Goal: Task Accomplishment & Management: Use online tool/utility

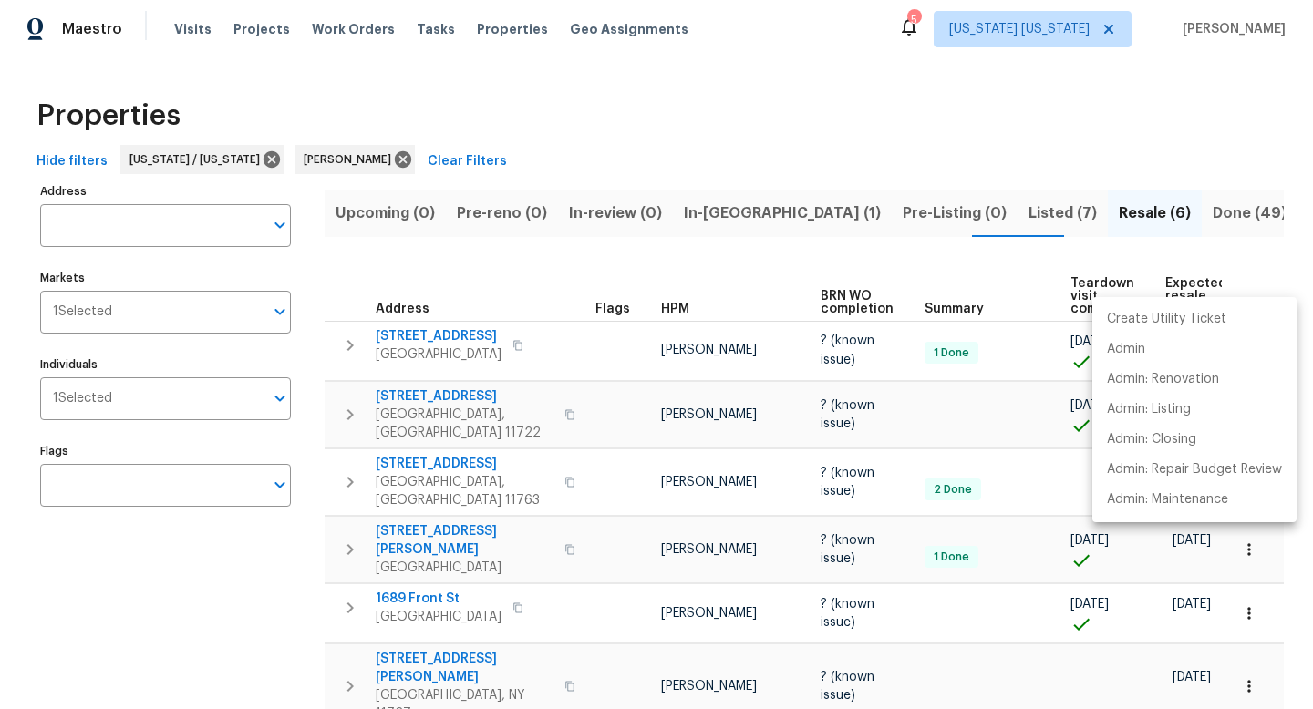
scroll to position [0, 108]
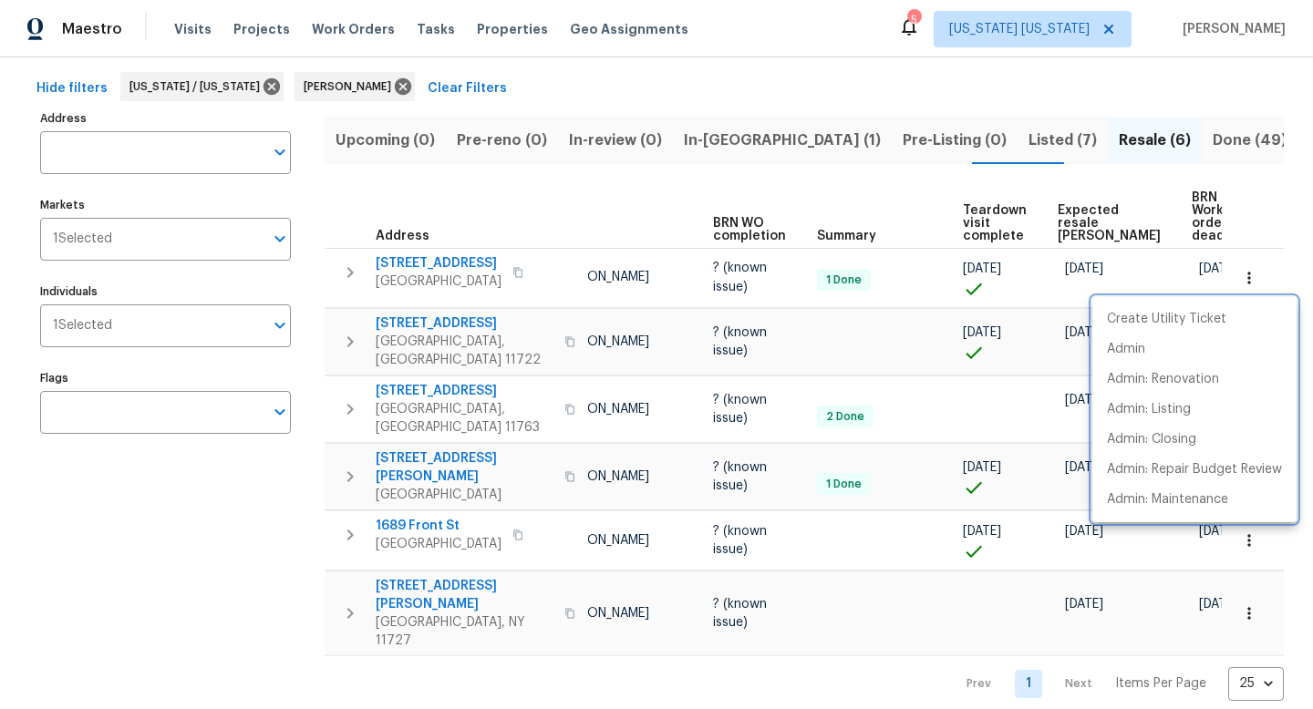
click at [433, 324] on div at bounding box center [656, 354] width 1313 height 709
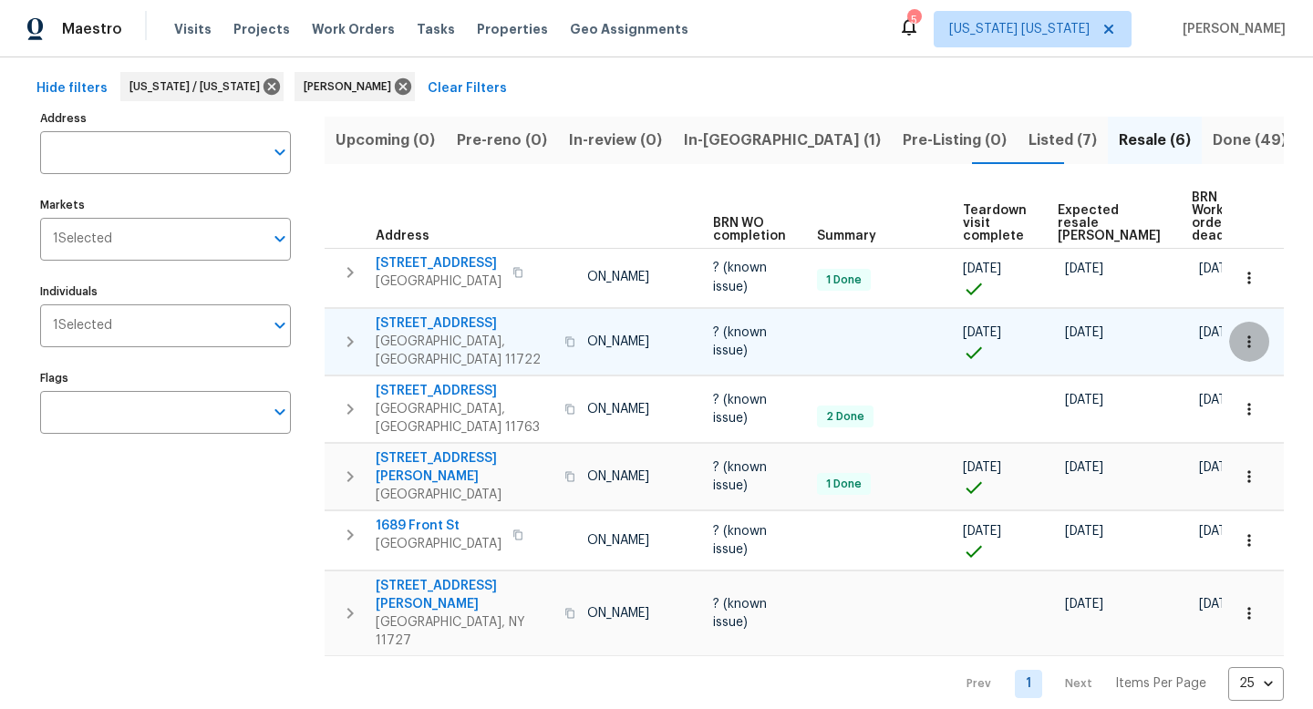
click at [1243, 333] on button "button" at bounding box center [1249, 342] width 40 height 40
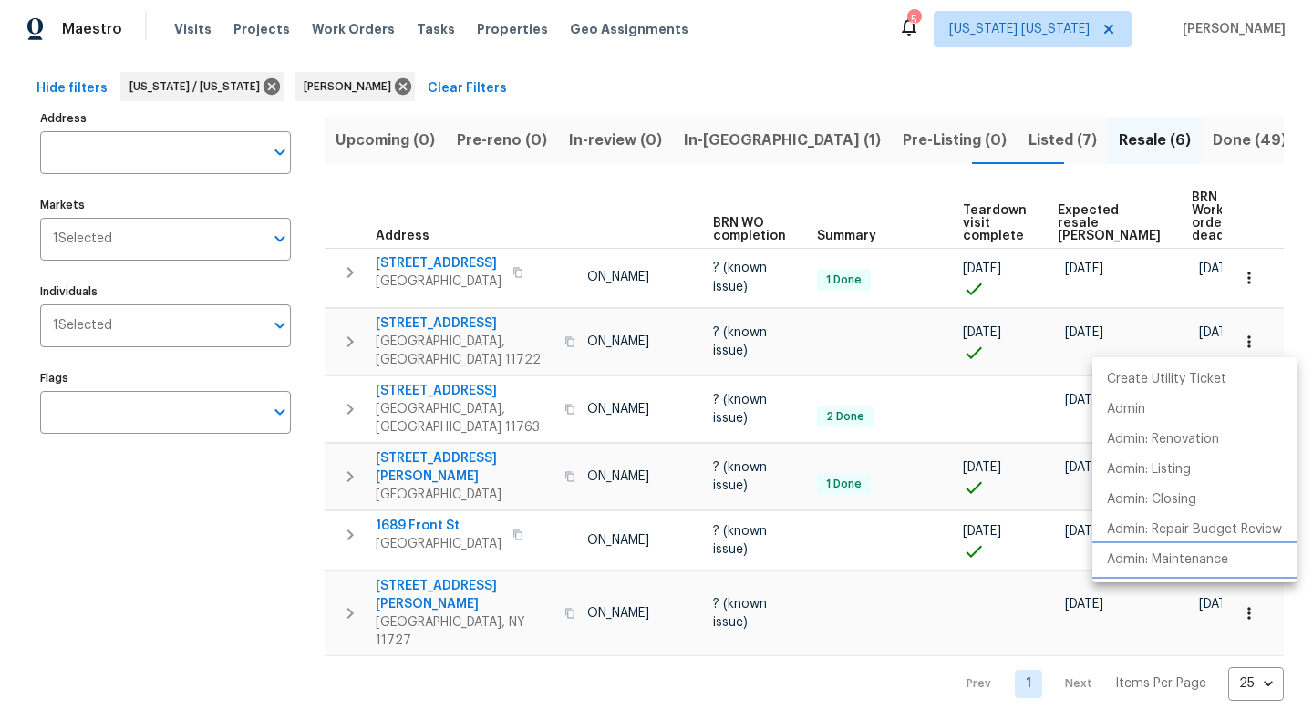
click at [1181, 562] on p "Admin: Maintenance" at bounding box center [1167, 560] width 121 height 19
click at [459, 382] on div at bounding box center [656, 354] width 1313 height 709
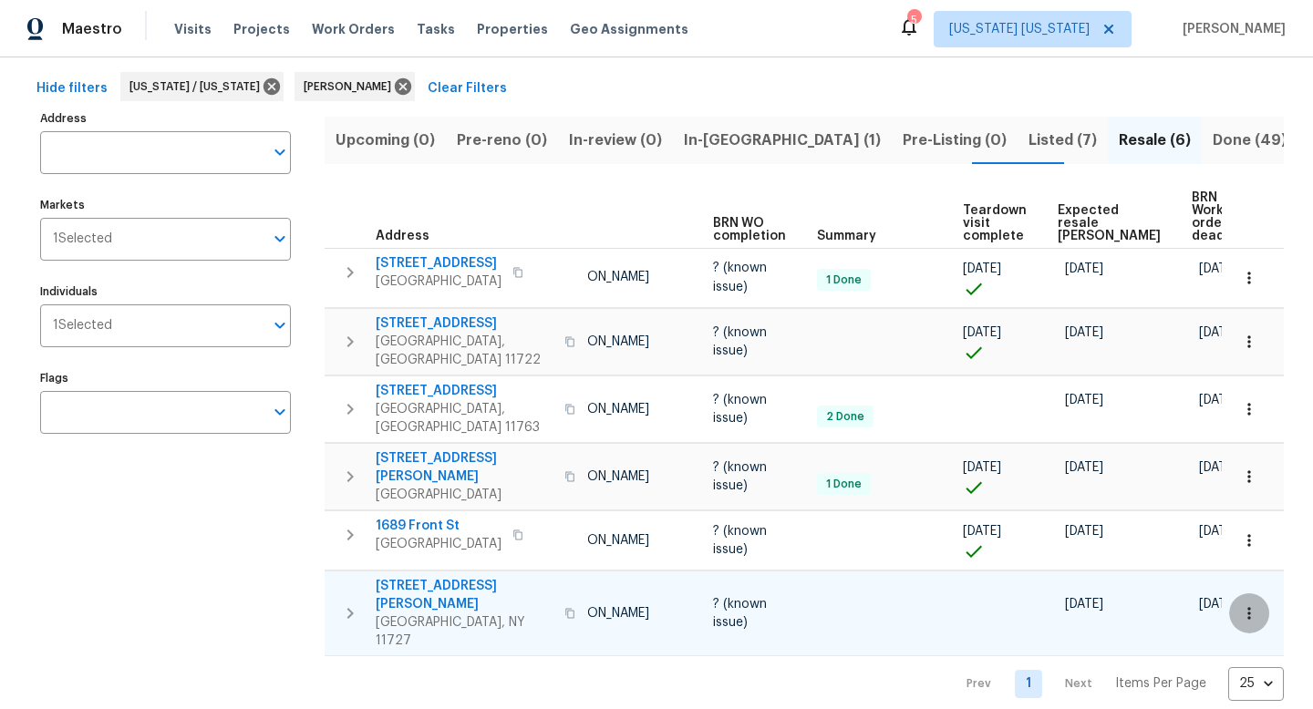
click at [1240, 604] on icon "button" at bounding box center [1249, 613] width 18 height 18
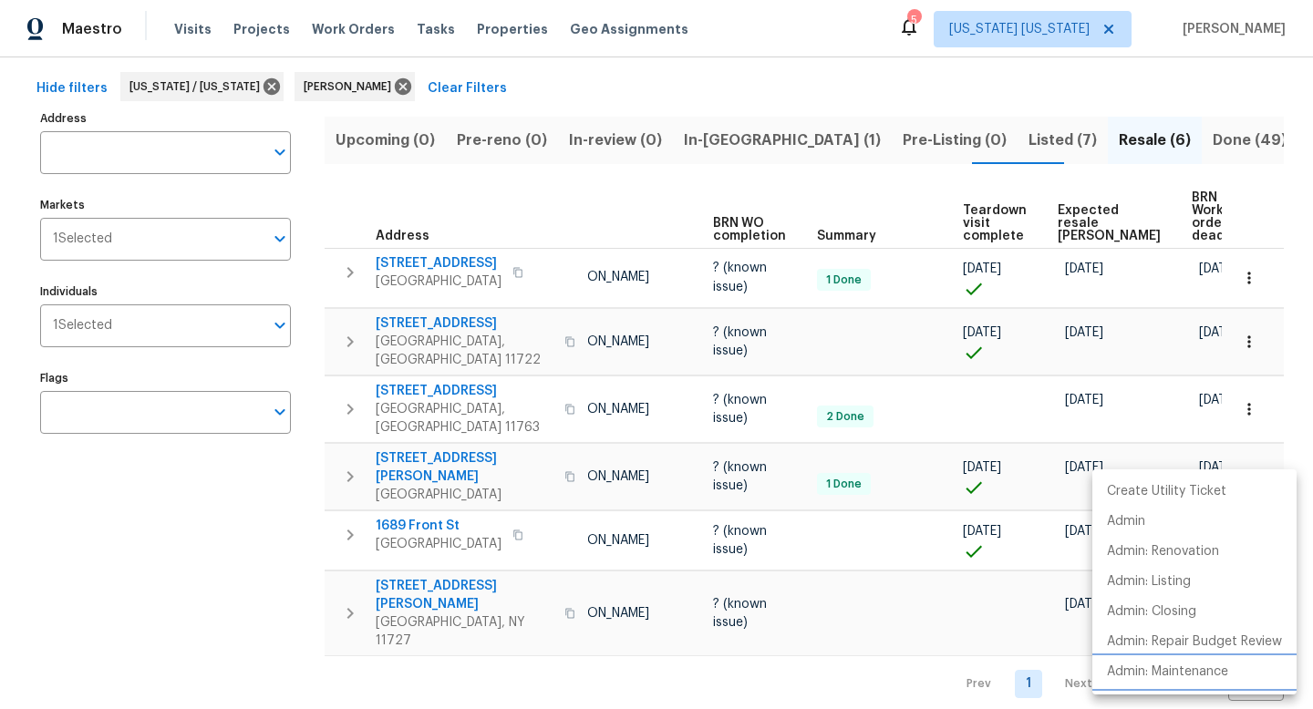
click at [1151, 661] on li "Admin: Maintenance" at bounding box center [1194, 672] width 204 height 30
click at [604, 460] on div at bounding box center [656, 354] width 1313 height 709
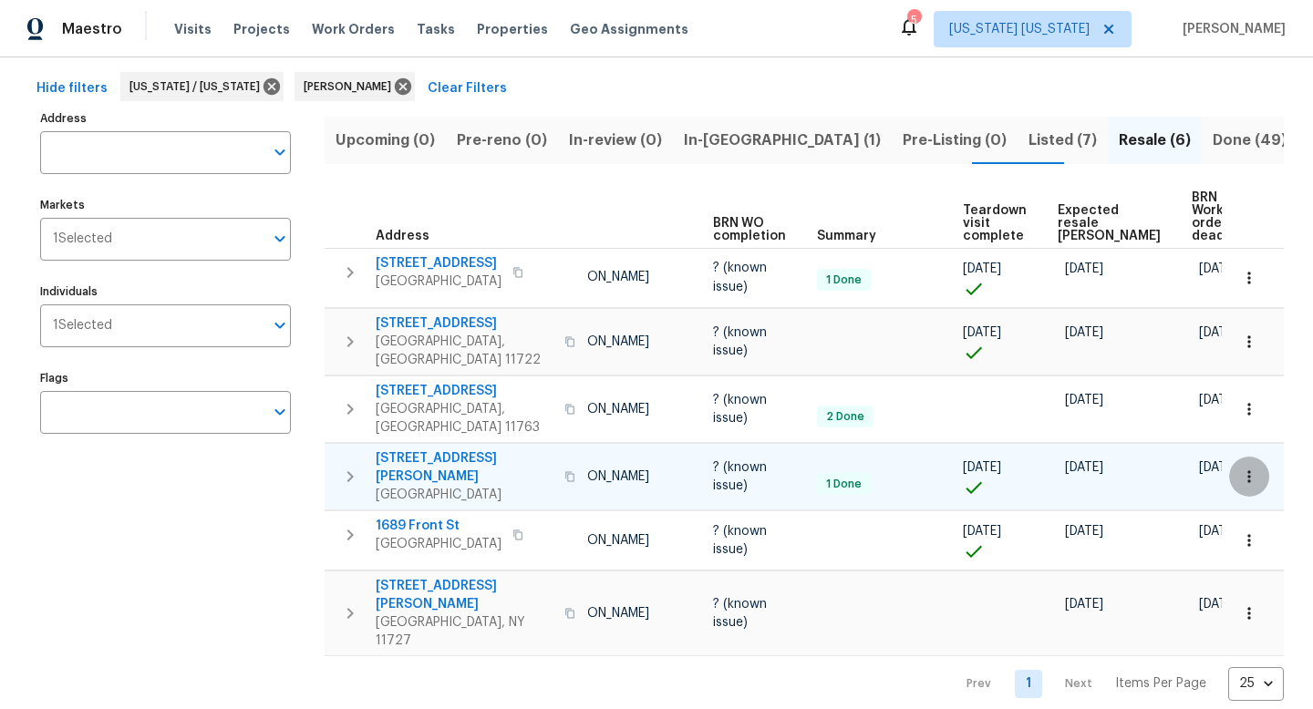
click at [1240, 468] on icon "button" at bounding box center [1249, 477] width 18 height 18
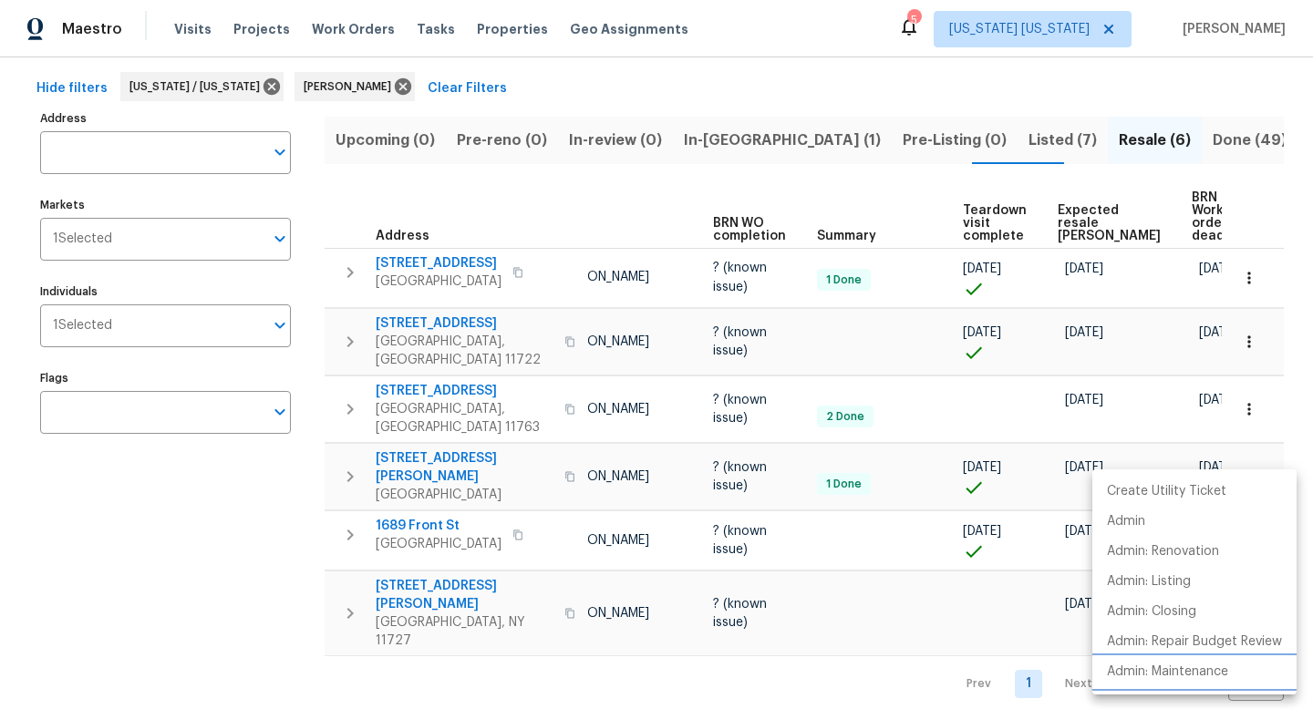
click at [1149, 663] on p "Admin: Maintenance" at bounding box center [1167, 672] width 121 height 19
click at [944, 125] on div at bounding box center [656, 354] width 1313 height 709
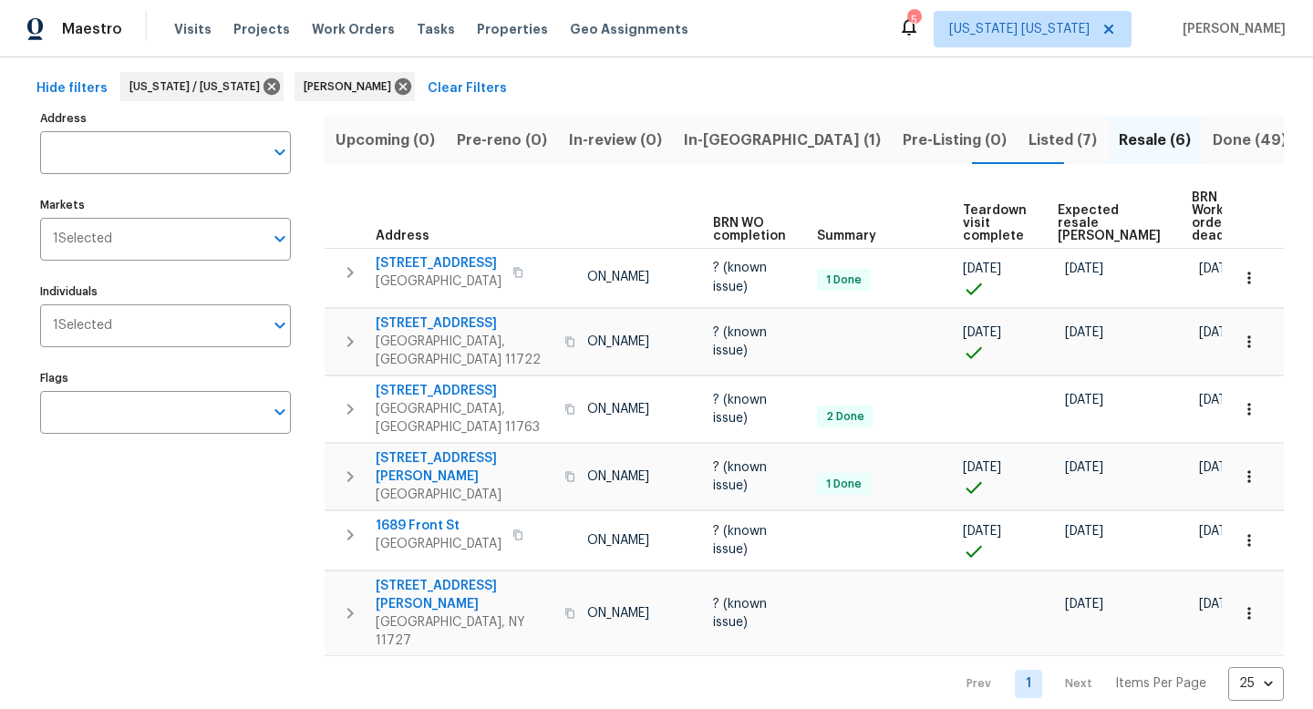
click at [1028, 134] on span "Listed (7)" at bounding box center [1062, 141] width 68 height 26
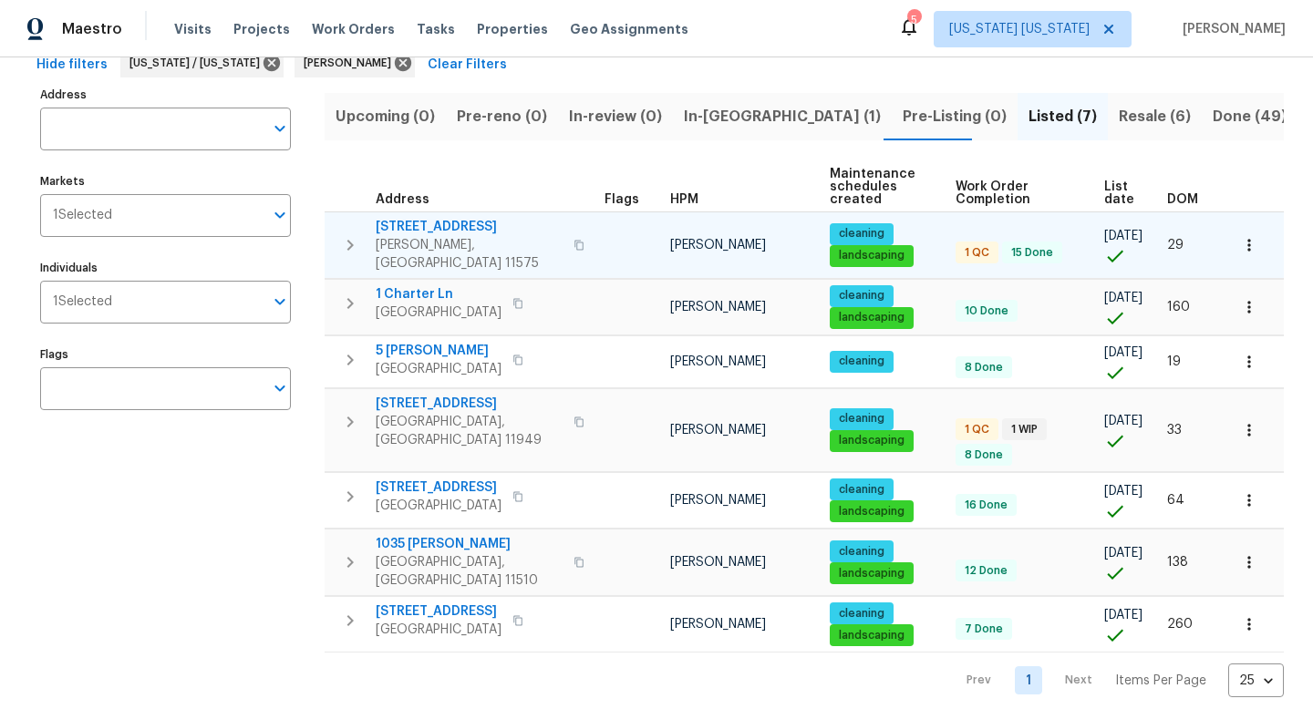
scroll to position [97, 0]
click at [445, 226] on span "271 Lincoln Ave" at bounding box center [469, 227] width 187 height 18
click at [1240, 247] on icon "button" at bounding box center [1249, 245] width 18 height 18
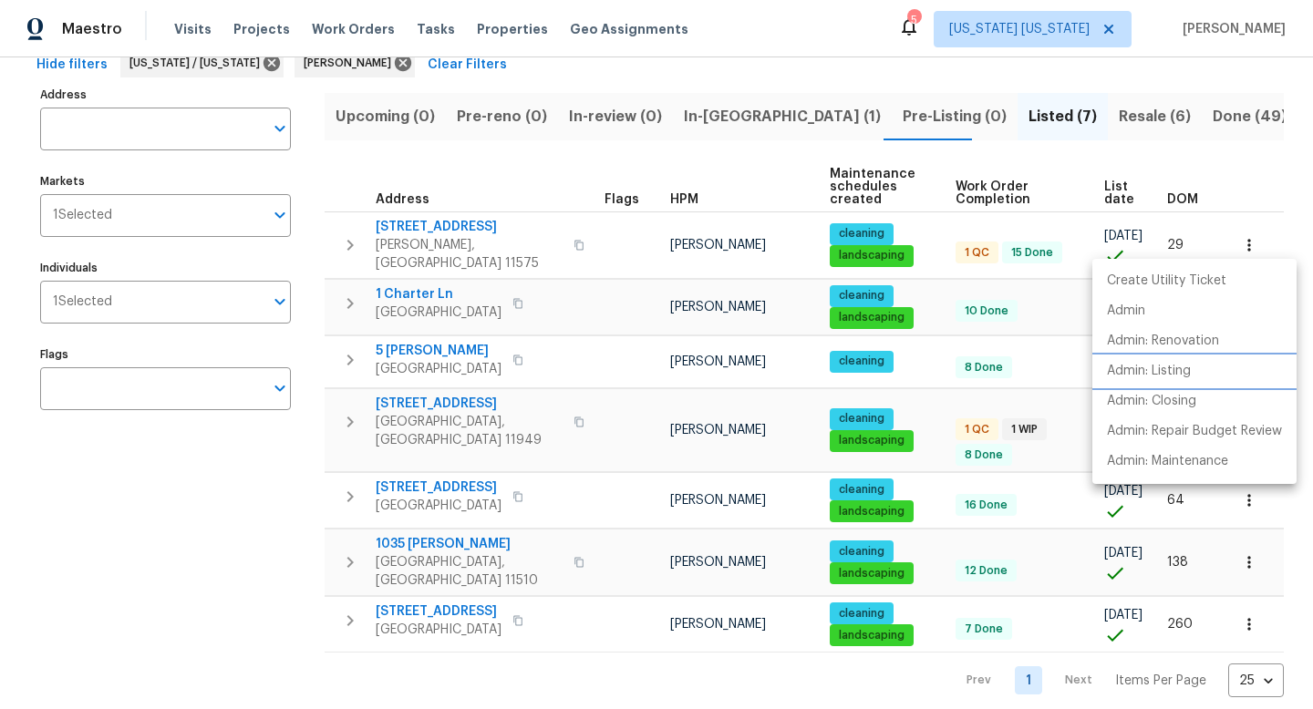
click at [1171, 370] on p "Admin: Listing" at bounding box center [1149, 371] width 84 height 19
click at [438, 290] on div at bounding box center [656, 354] width 1313 height 709
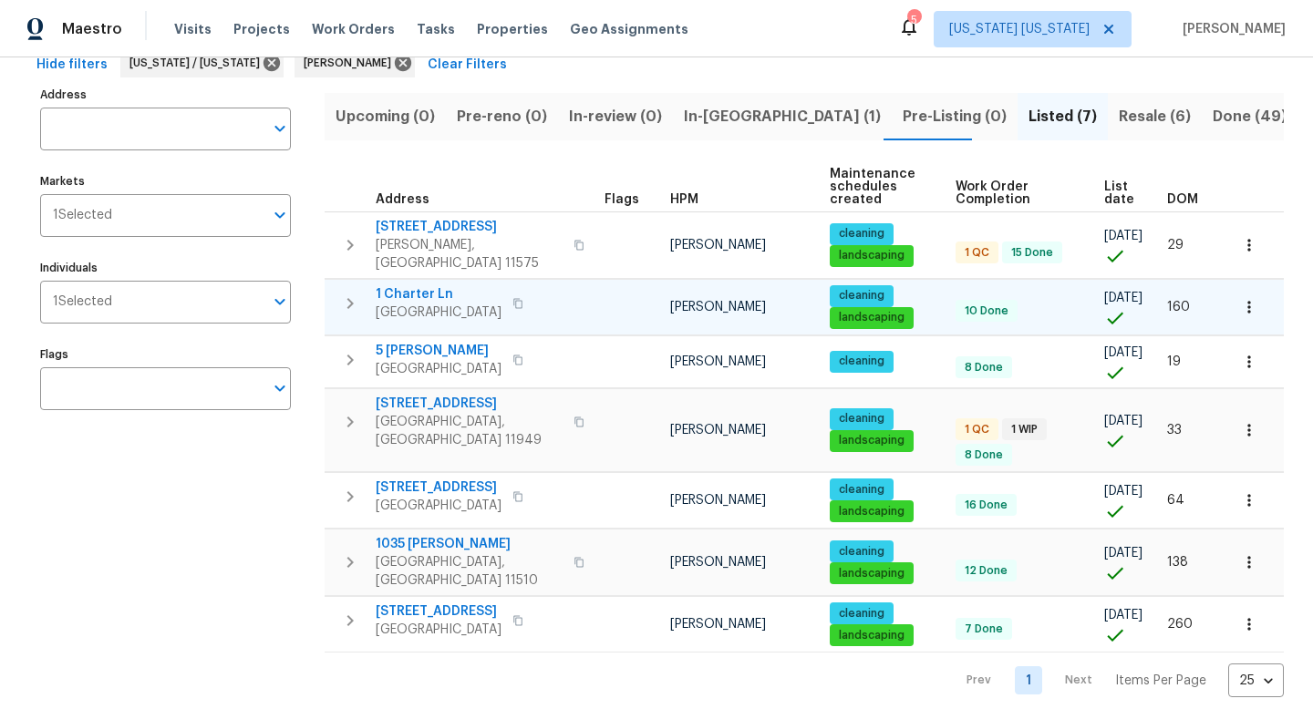
click at [1229, 292] on button "button" at bounding box center [1249, 307] width 40 height 40
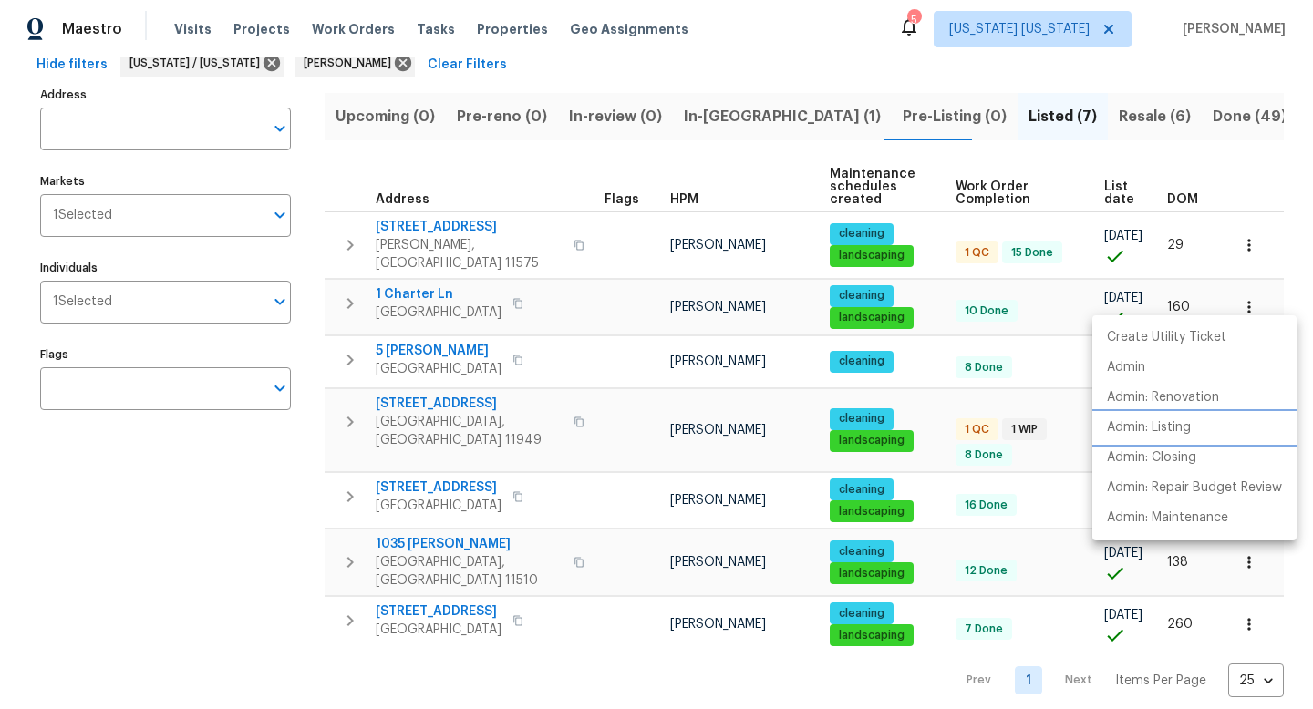
click at [1186, 437] on p "Admin: Listing" at bounding box center [1149, 427] width 84 height 19
click at [456, 339] on div at bounding box center [656, 354] width 1313 height 709
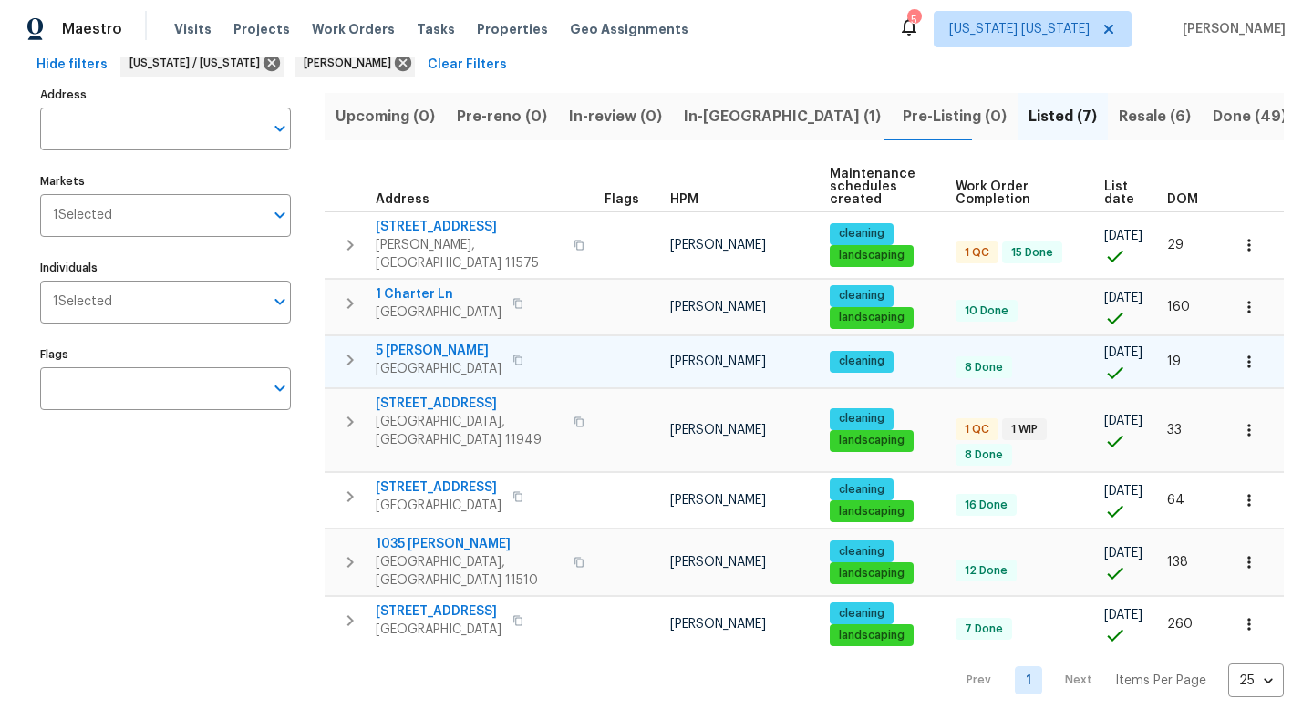
click at [1247, 356] on icon "button" at bounding box center [1248, 362] width 3 height 12
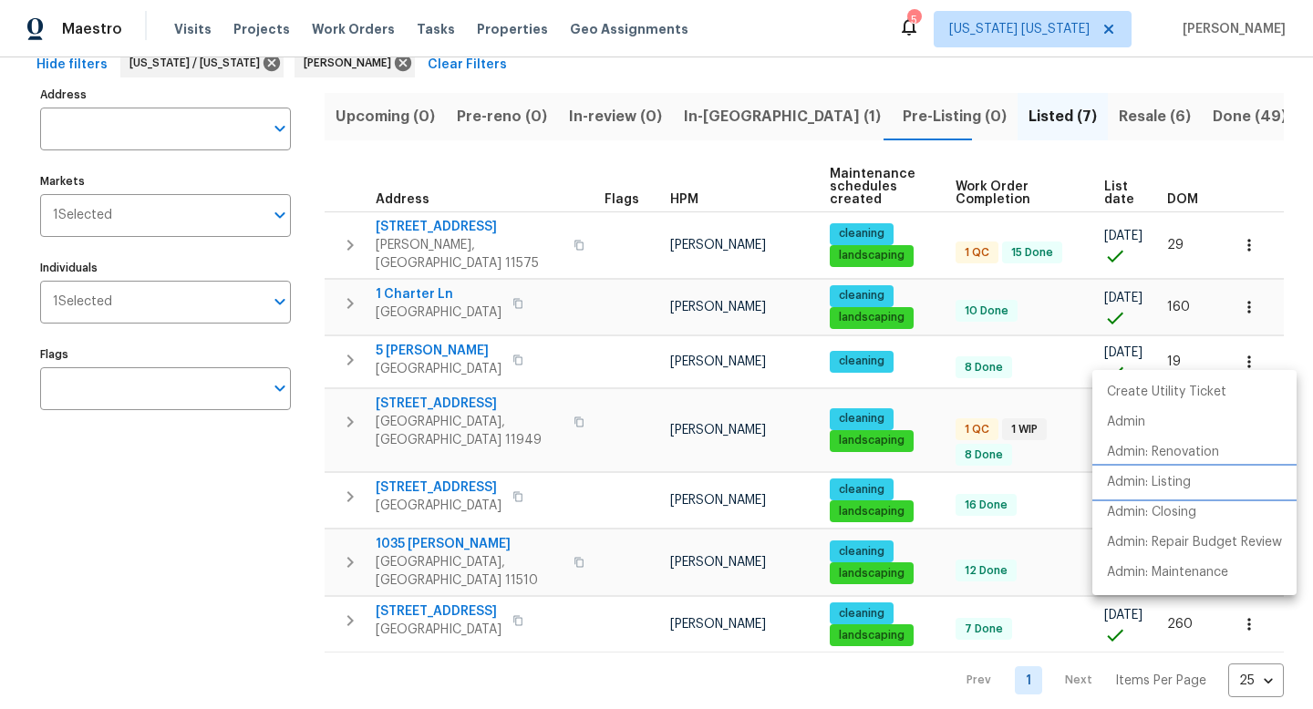
click at [1191, 489] on p "Admin: Listing" at bounding box center [1149, 482] width 84 height 19
click at [437, 380] on div at bounding box center [656, 354] width 1313 height 709
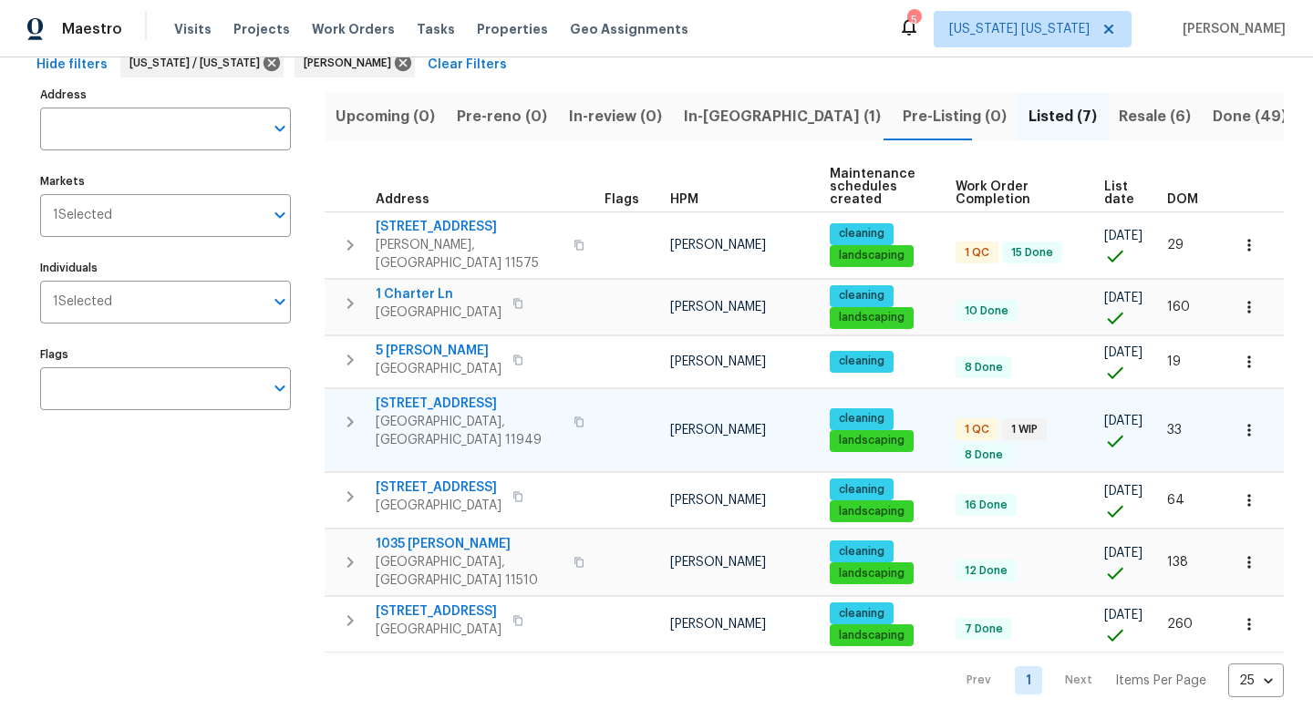
click at [450, 395] on span "[STREET_ADDRESS]" at bounding box center [469, 404] width 187 height 18
click at [1244, 415] on button "button" at bounding box center [1249, 430] width 40 height 40
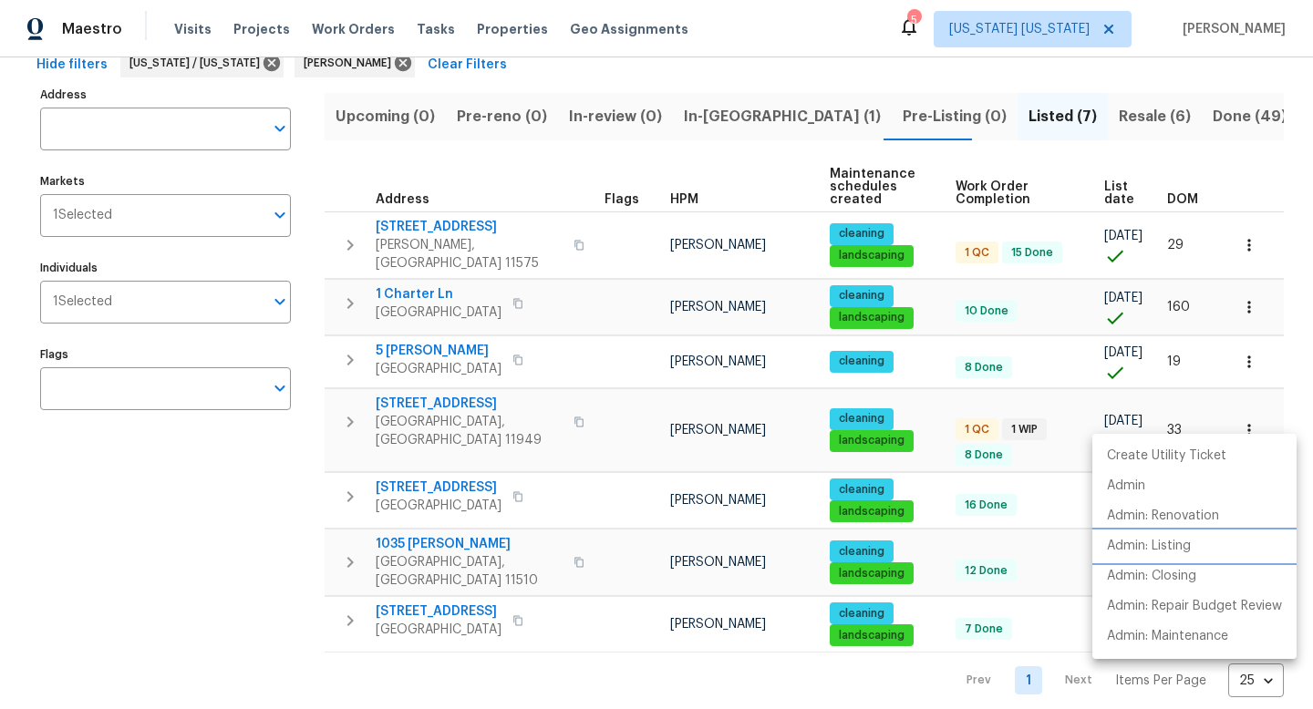
click at [1175, 557] on li "Admin: Listing" at bounding box center [1194, 546] width 204 height 30
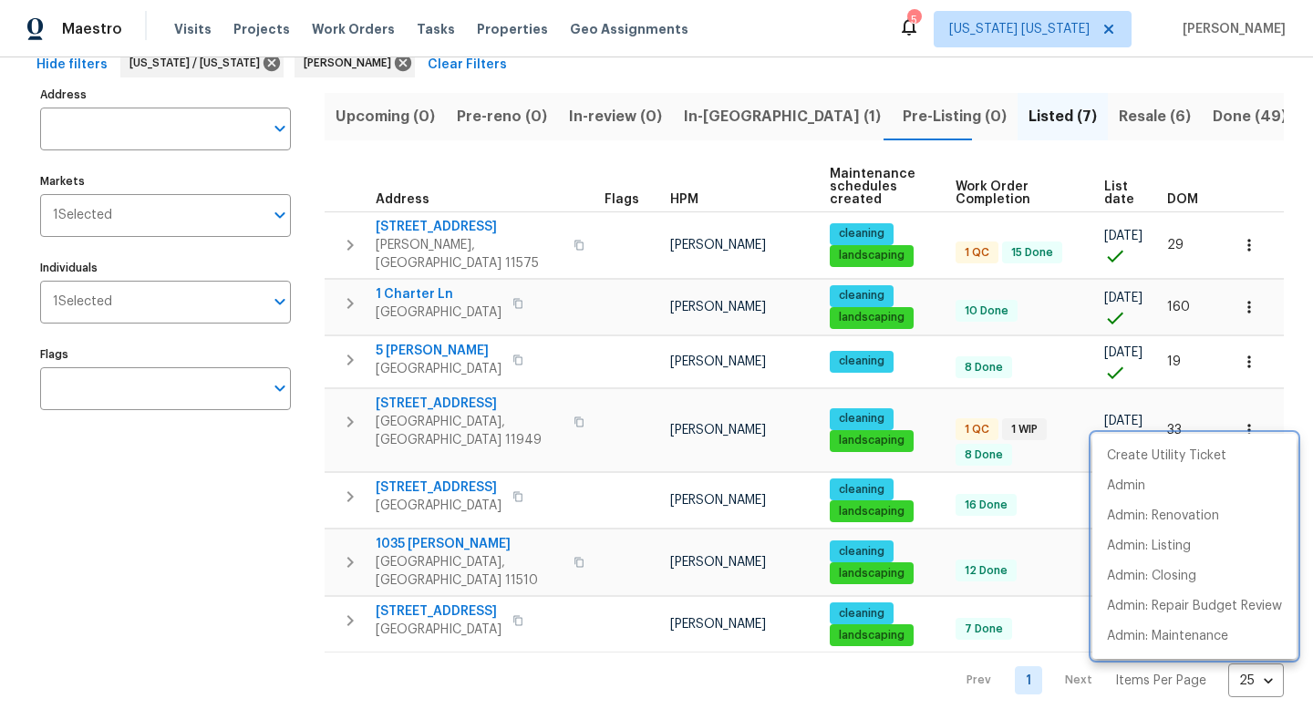
click at [600, 546] on div at bounding box center [656, 354] width 1313 height 709
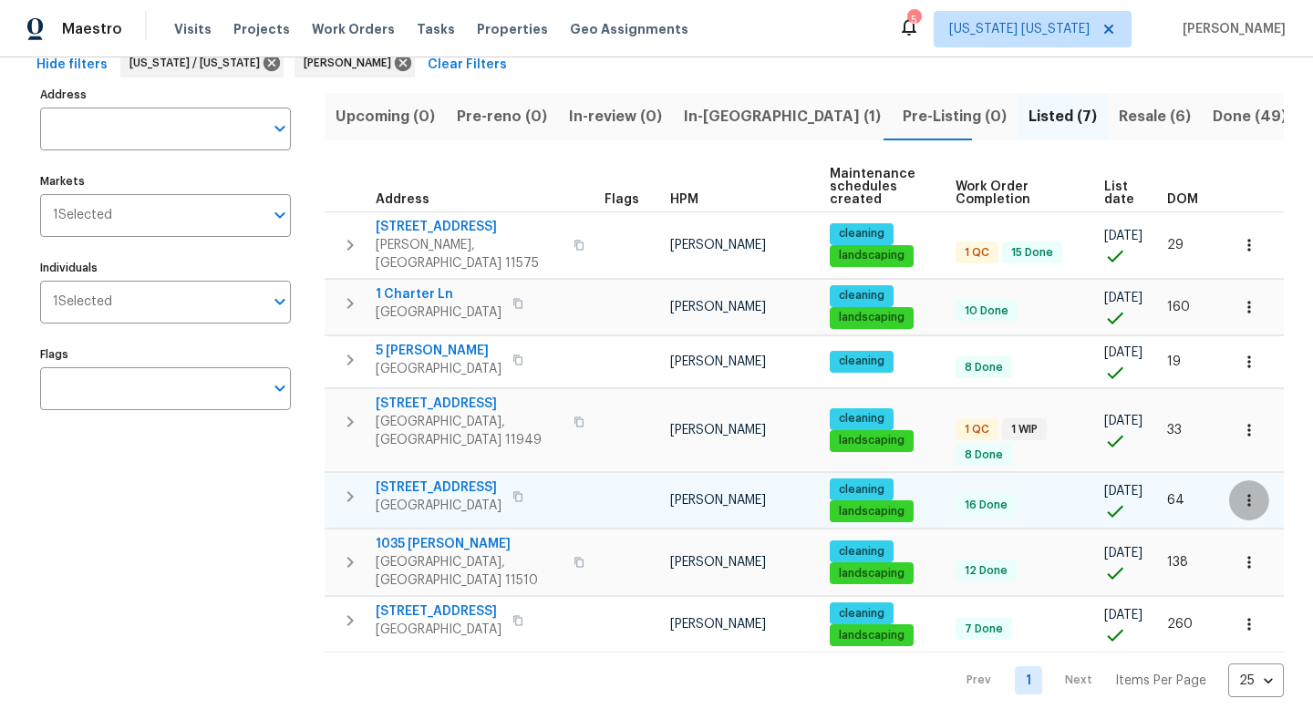
click at [1229, 480] on button "button" at bounding box center [1249, 500] width 40 height 40
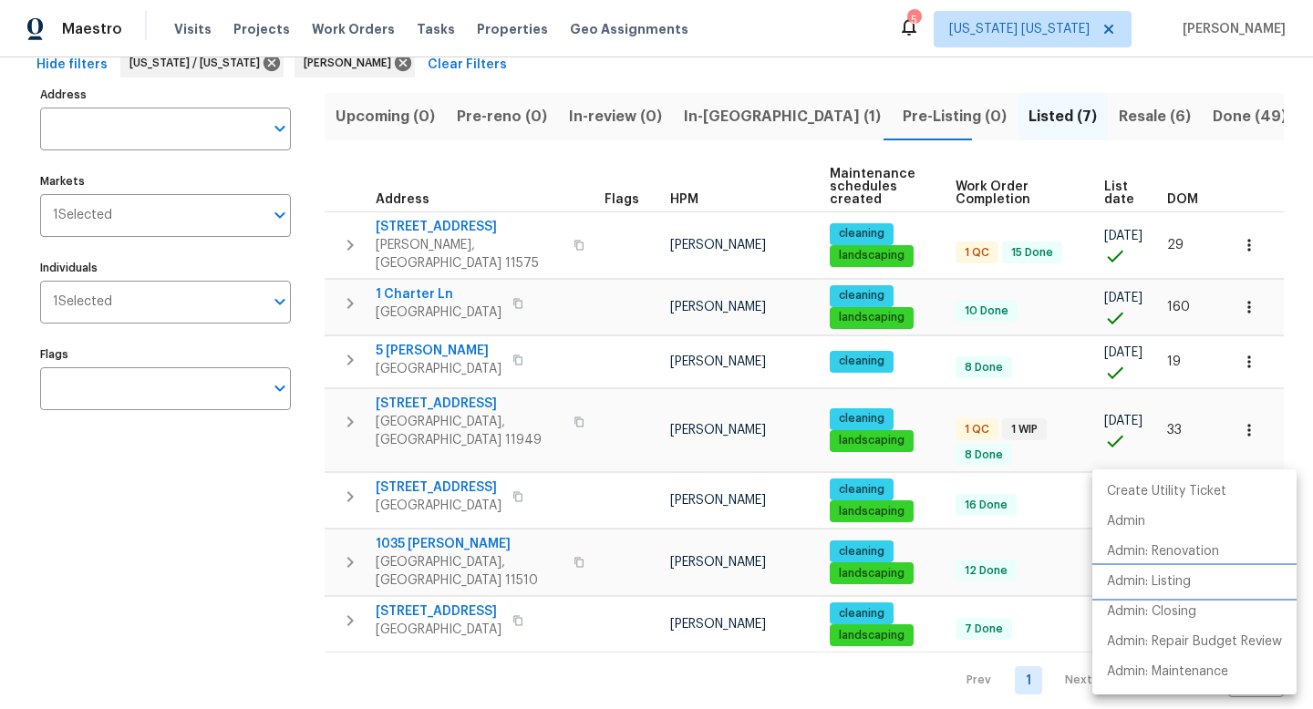
click at [1178, 590] on p "Admin: Listing" at bounding box center [1149, 582] width 84 height 19
click at [618, 524] on div at bounding box center [656, 354] width 1313 height 709
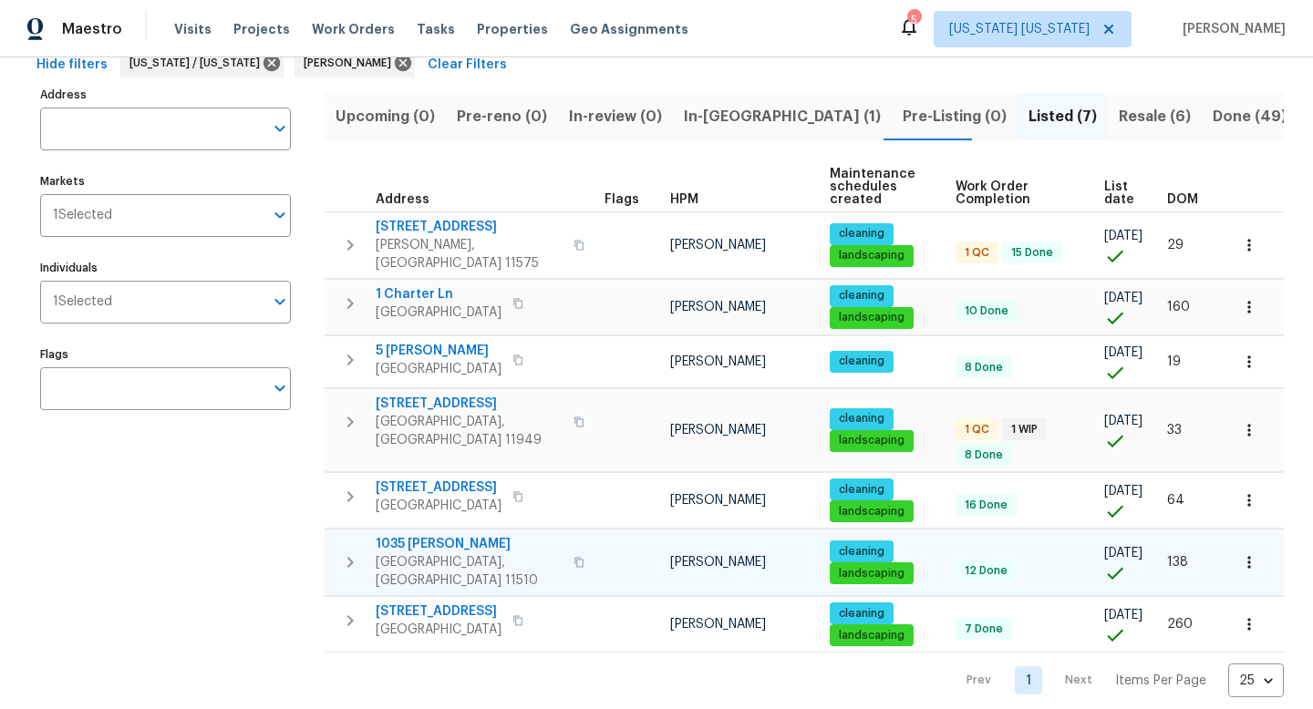
click at [1243, 553] on icon "button" at bounding box center [1249, 562] width 18 height 18
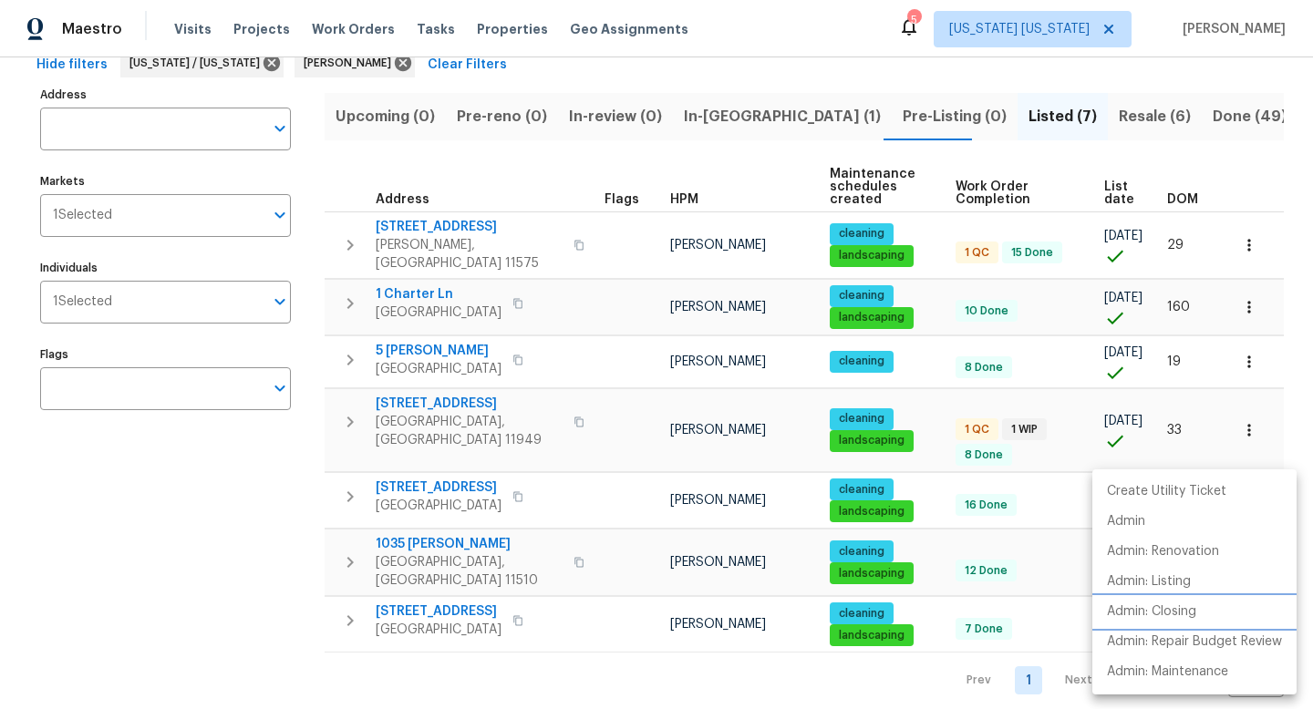
click at [1157, 607] on p "Admin: Closing" at bounding box center [1151, 612] width 89 height 19
click at [450, 528] on div at bounding box center [656, 354] width 1313 height 709
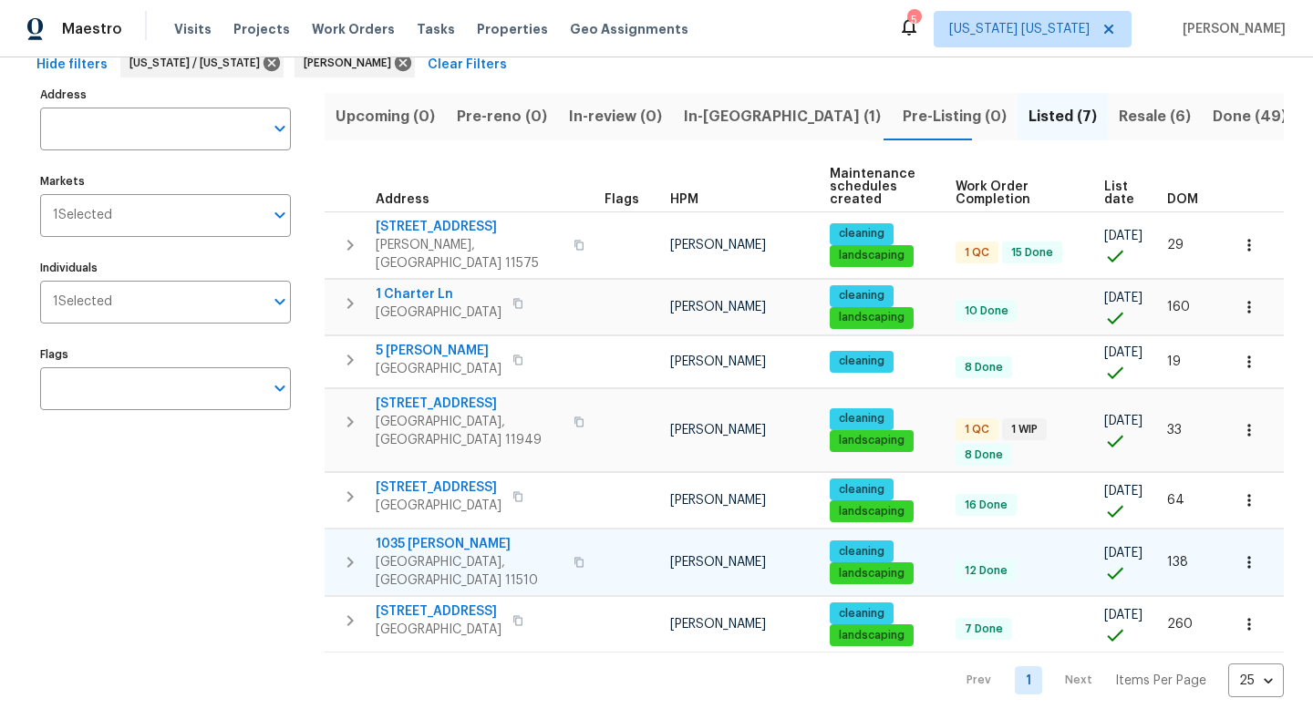
click at [452, 535] on span "1035 Bonaparte Pl" at bounding box center [469, 544] width 187 height 18
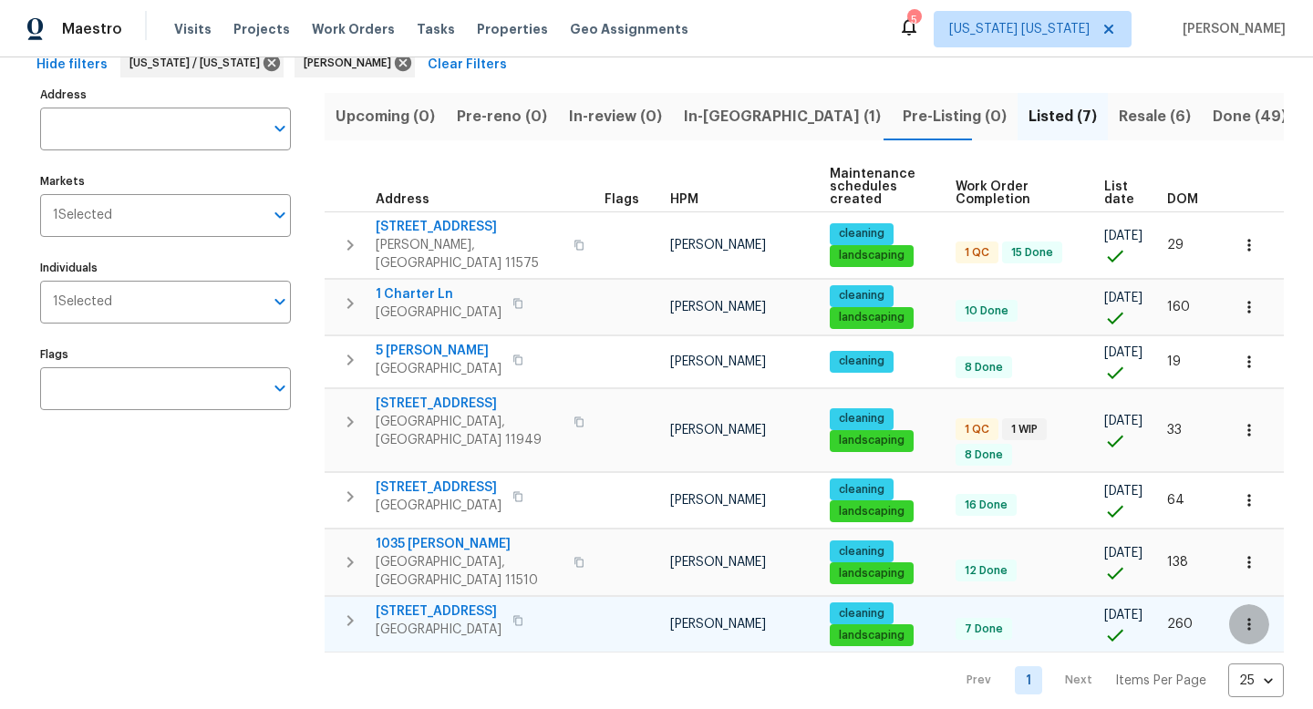
click at [1254, 604] on button "button" at bounding box center [1249, 624] width 40 height 40
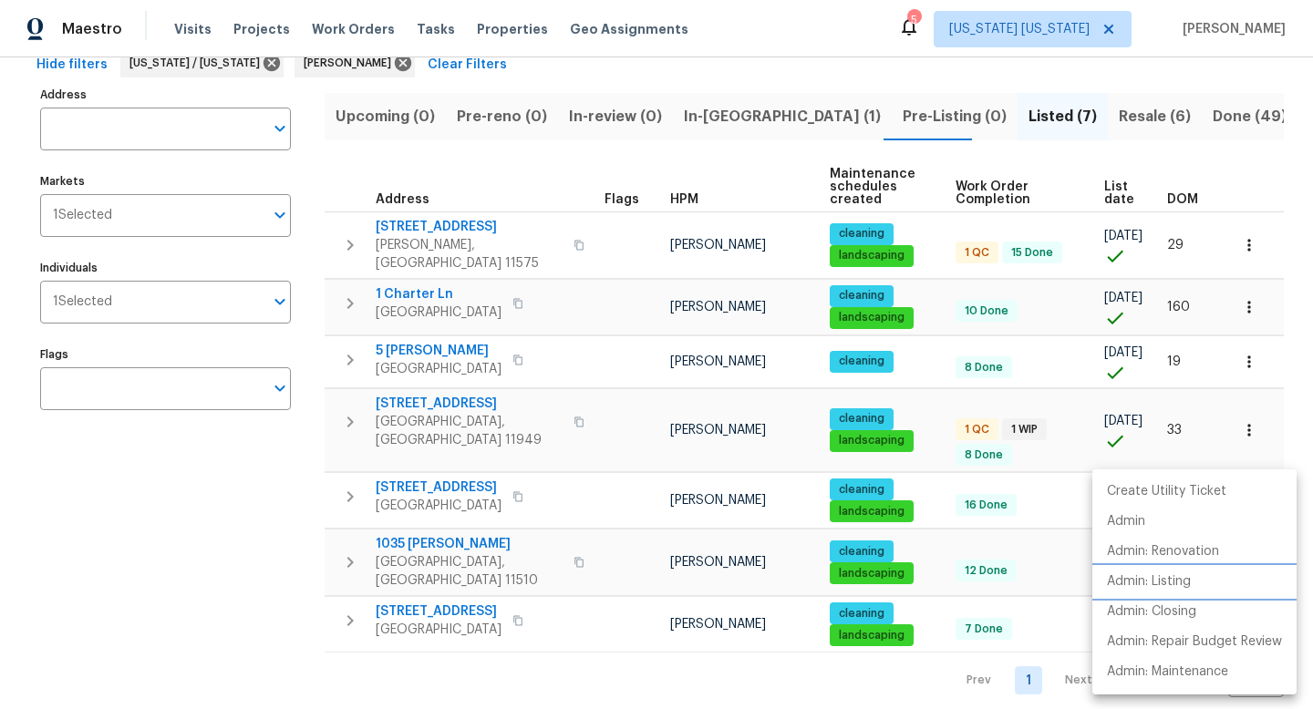
click at [1166, 594] on li "Admin: Listing" at bounding box center [1194, 582] width 204 height 30
click at [1142, 591] on p "Admin: Listing" at bounding box center [1149, 582] width 84 height 19
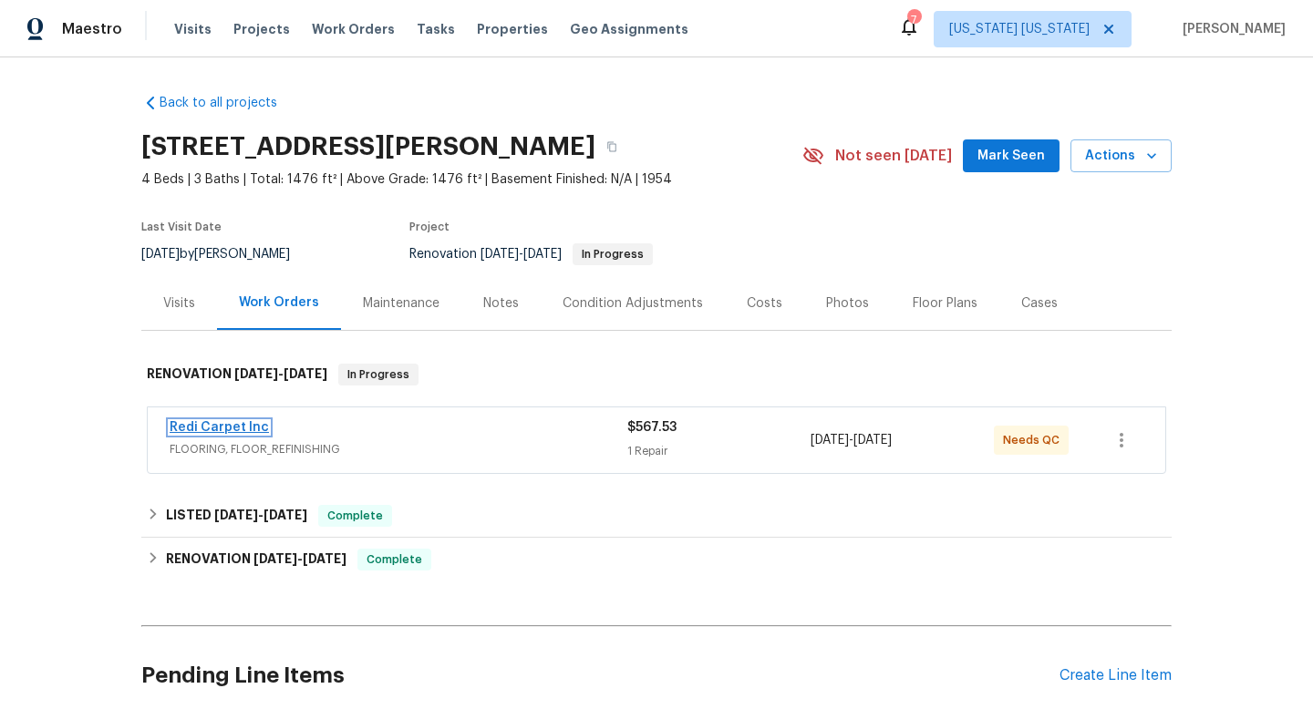
click at [229, 429] on link "Redi Carpet Inc" at bounding box center [219, 427] width 99 height 13
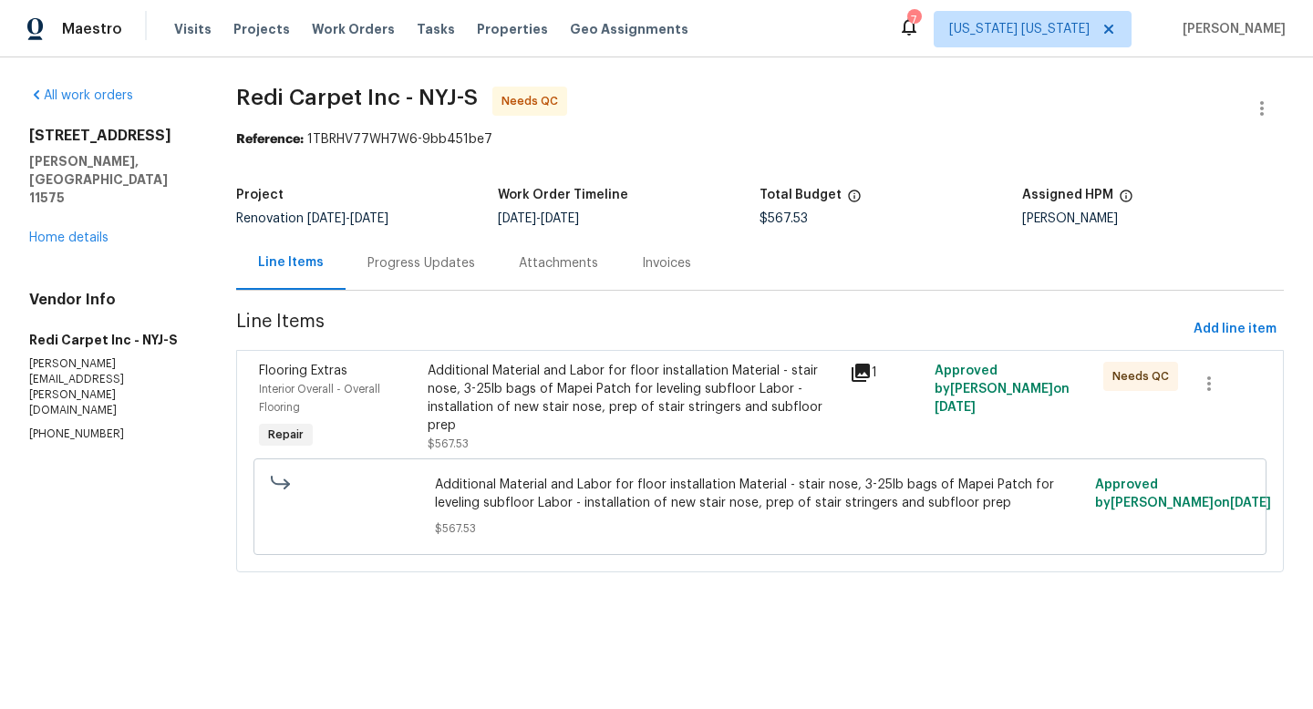
click at [518, 421] on div "Additional Material and Labor for floor installation Material - stair nose, 3-2…" at bounding box center [633, 398] width 411 height 73
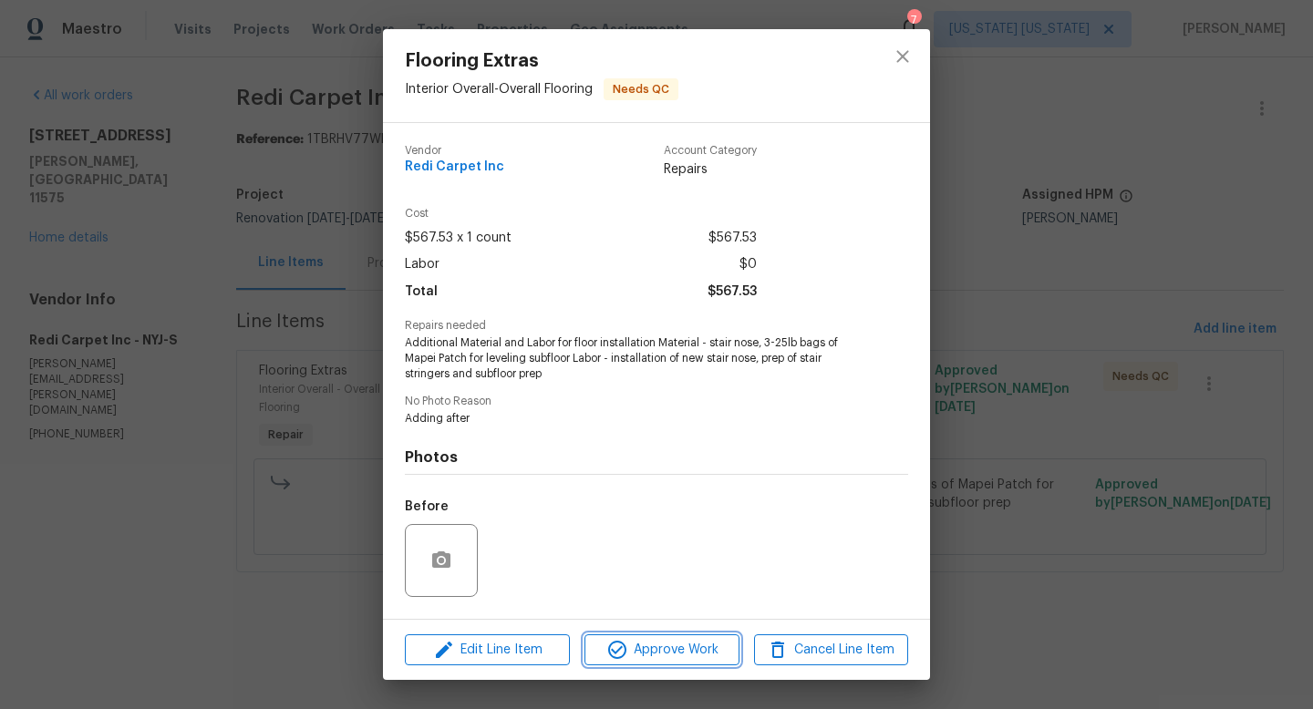
click at [611, 636] on button "Approve Work" at bounding box center [661, 650] width 154 height 32
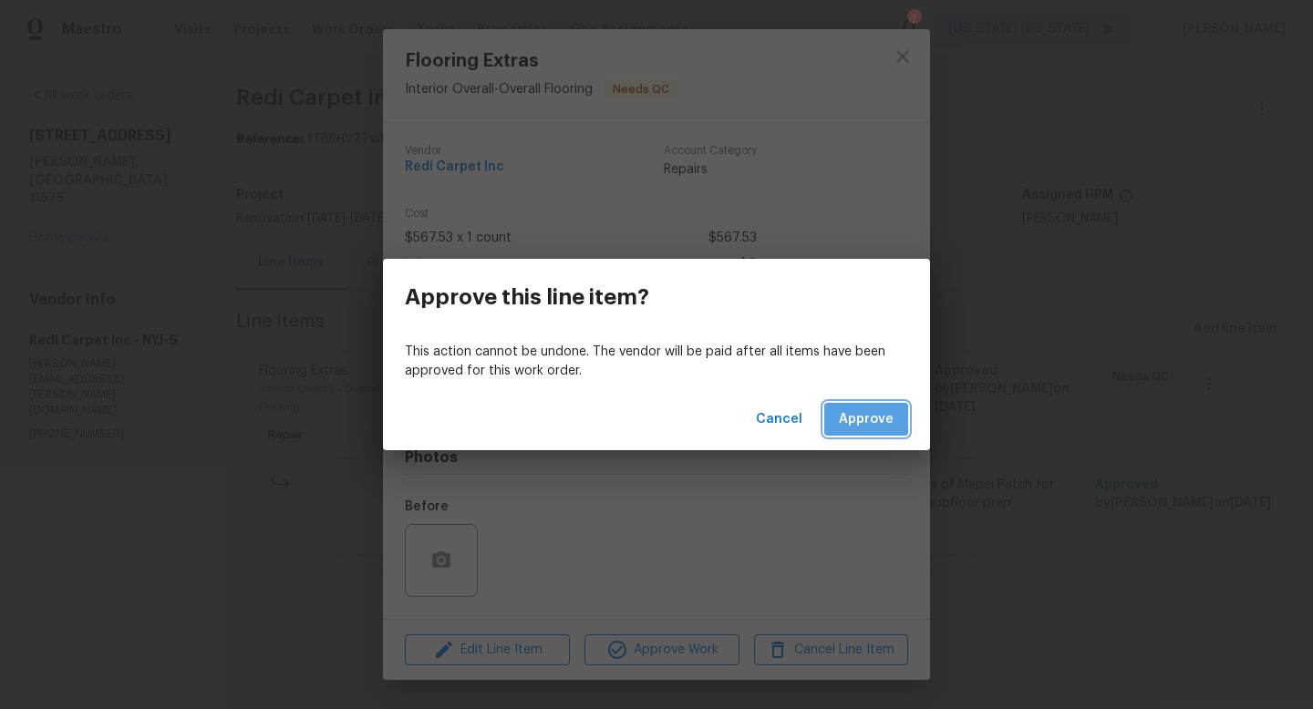
click at [851, 428] on span "Approve" at bounding box center [866, 419] width 55 height 23
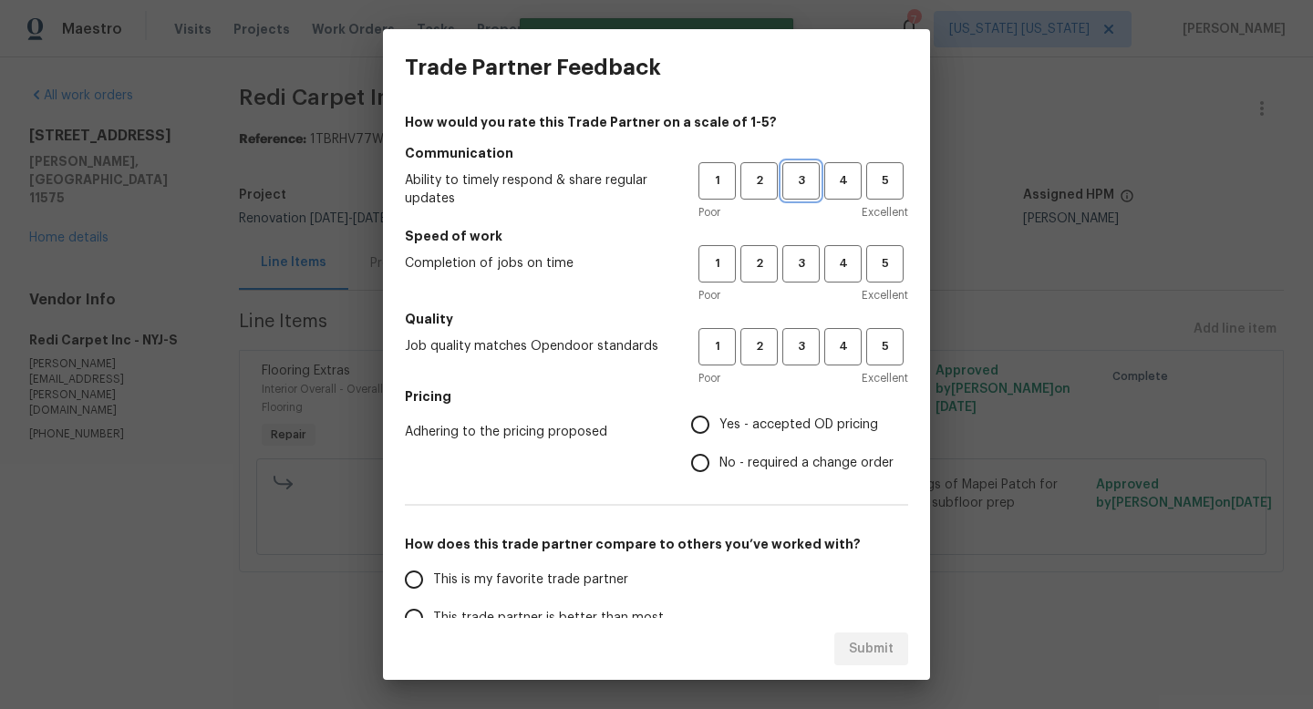
click at [787, 177] on span "3" at bounding box center [801, 180] width 34 height 21
click at [795, 265] on span "3" at bounding box center [801, 263] width 34 height 21
click at [784, 342] on span "3" at bounding box center [801, 346] width 34 height 21
click at [782, 429] on span "Yes - accepted OD pricing" at bounding box center [798, 425] width 159 height 19
click at [719, 429] on input "Yes - accepted OD pricing" at bounding box center [700, 425] width 38 height 38
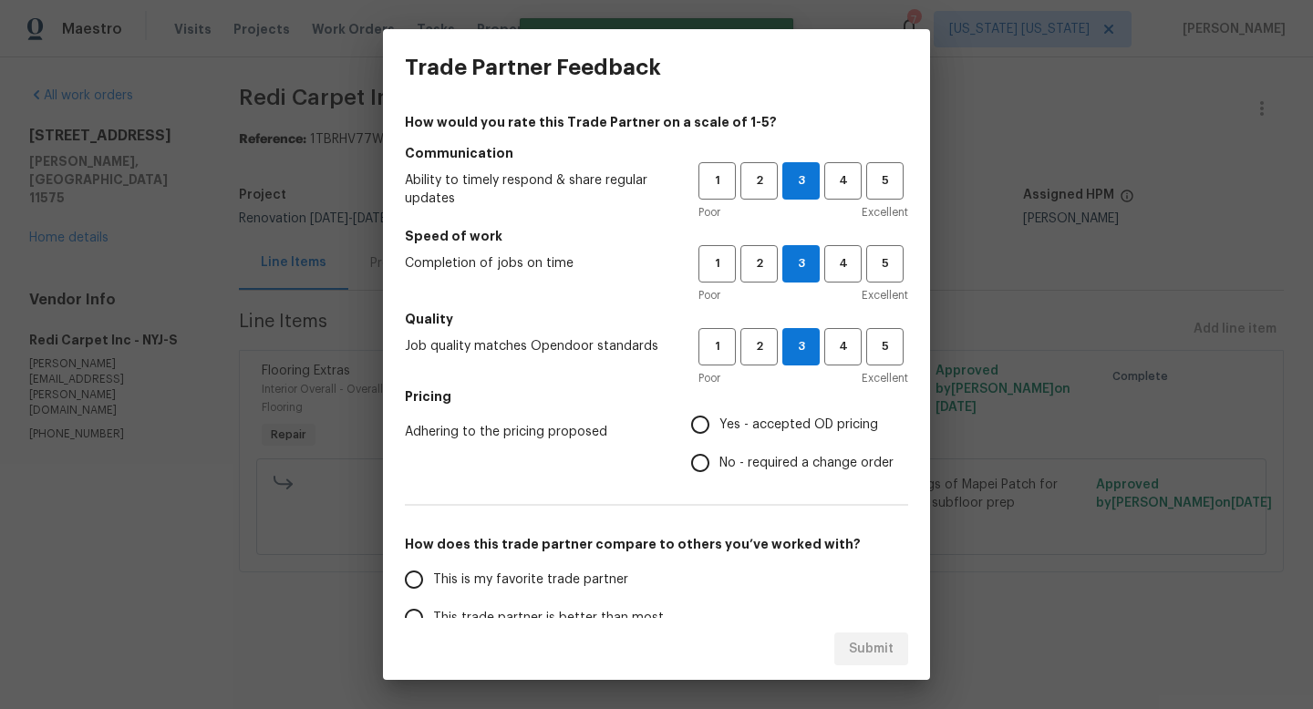
radio input "true"
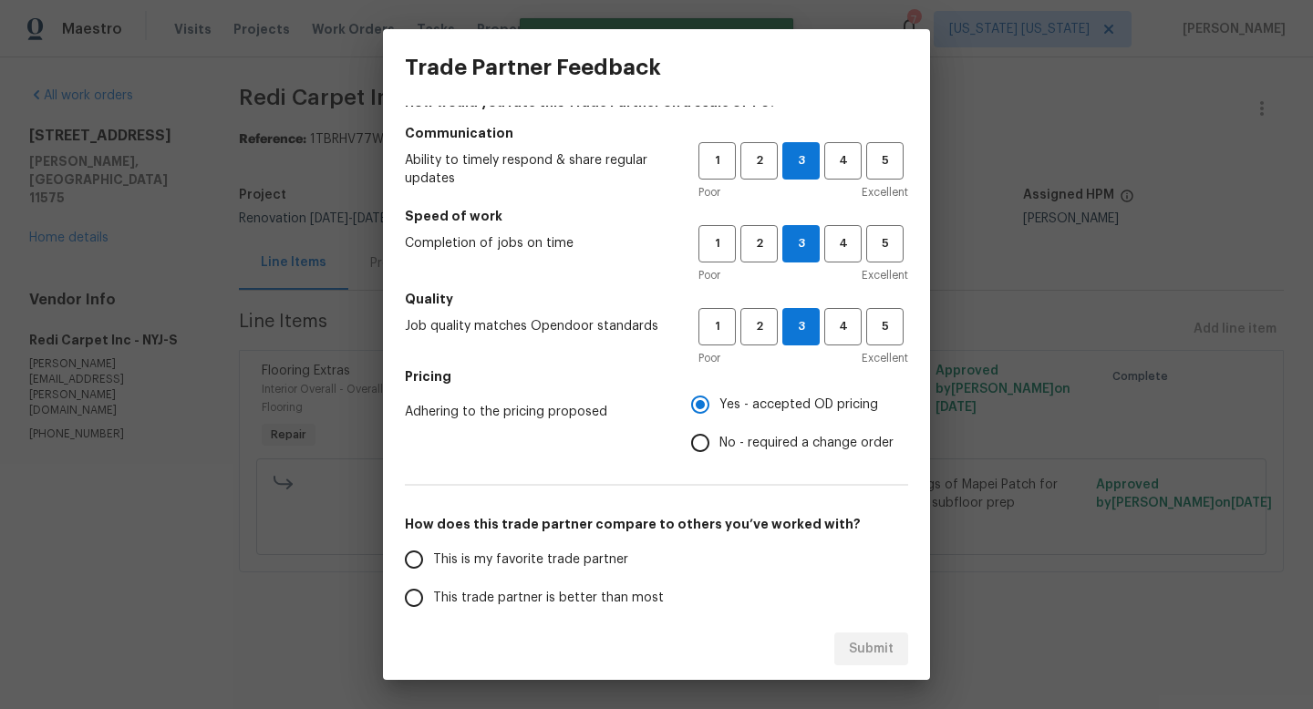
scroll to position [20, 0]
click at [511, 586] on label "This trade partner is better than most" at bounding box center [539, 598] width 288 height 38
click at [433, 586] on input "This trade partner is better than most" at bounding box center [414, 598] width 38 height 38
click at [851, 650] on span "Submit" at bounding box center [871, 649] width 45 height 23
radio input "true"
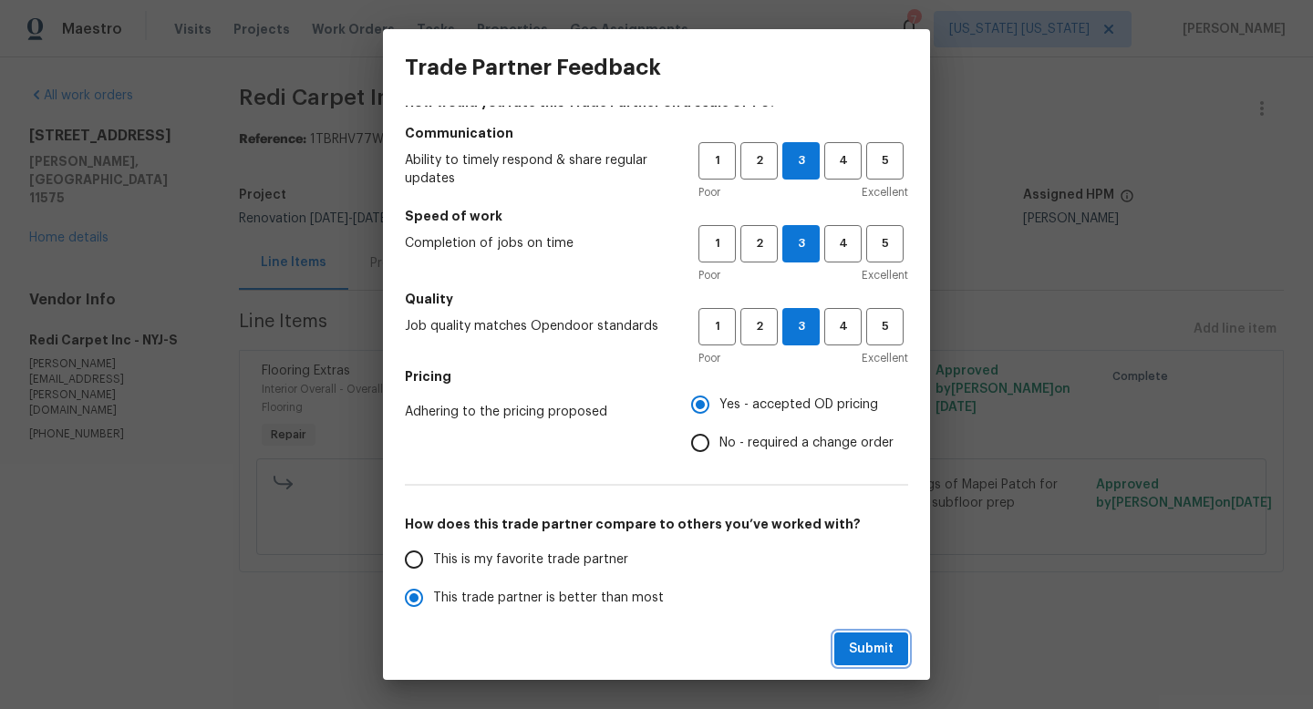
radio input "false"
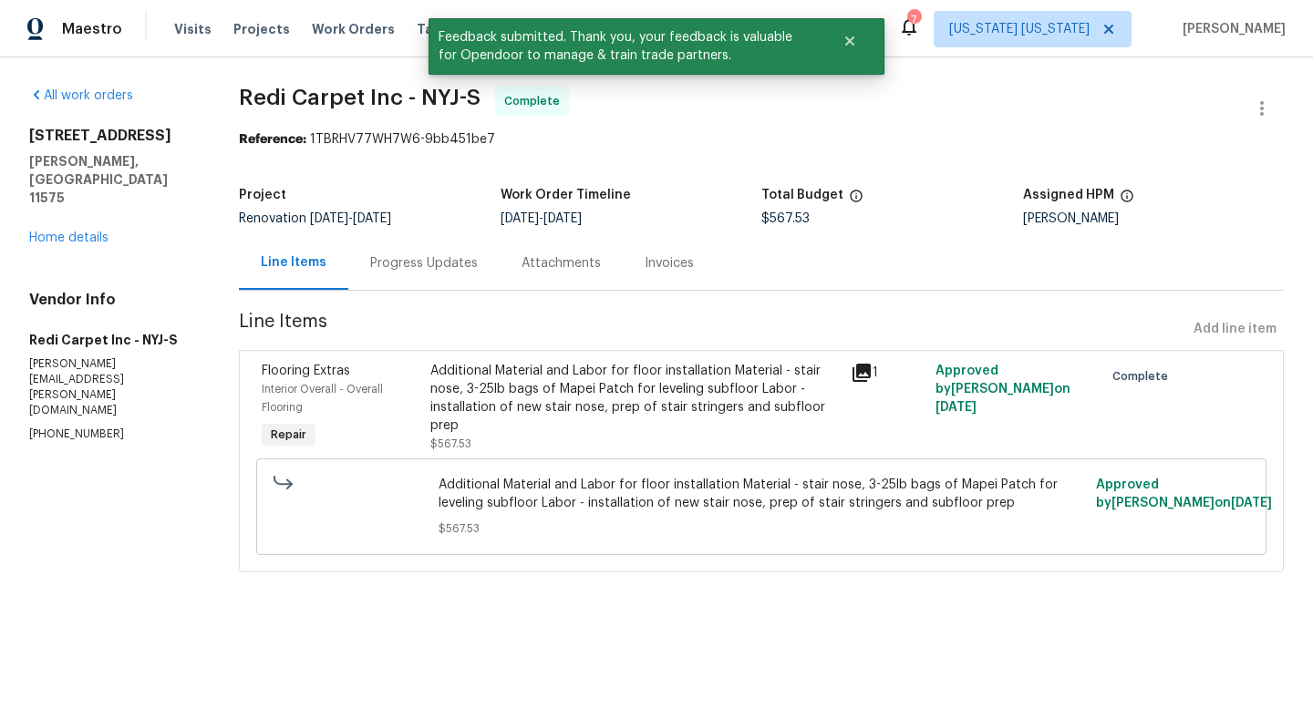
click at [79, 211] on div "All work orders 271 Lincoln Ave Roosevelt, NY 11575 Home details Vendor Info Re…" at bounding box center [112, 265] width 166 height 356
click at [82, 232] on link "Home details" at bounding box center [68, 238] width 79 height 13
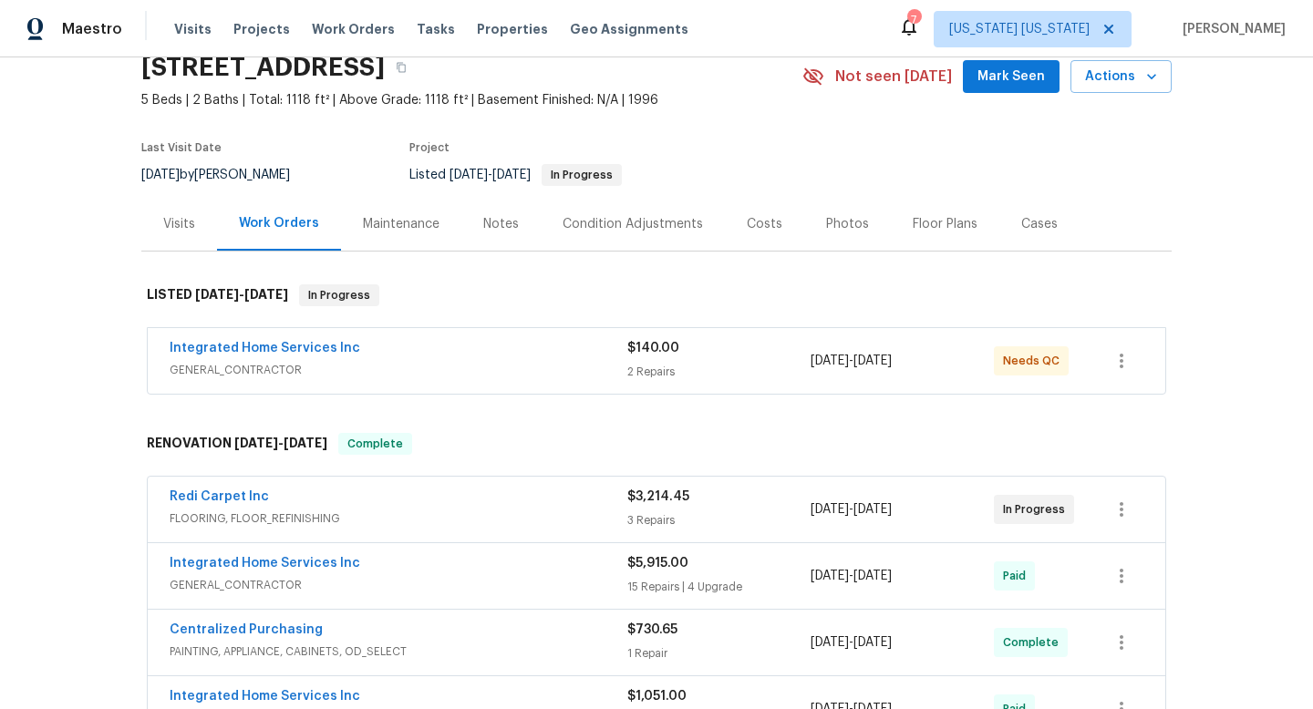
scroll to position [121, 0]
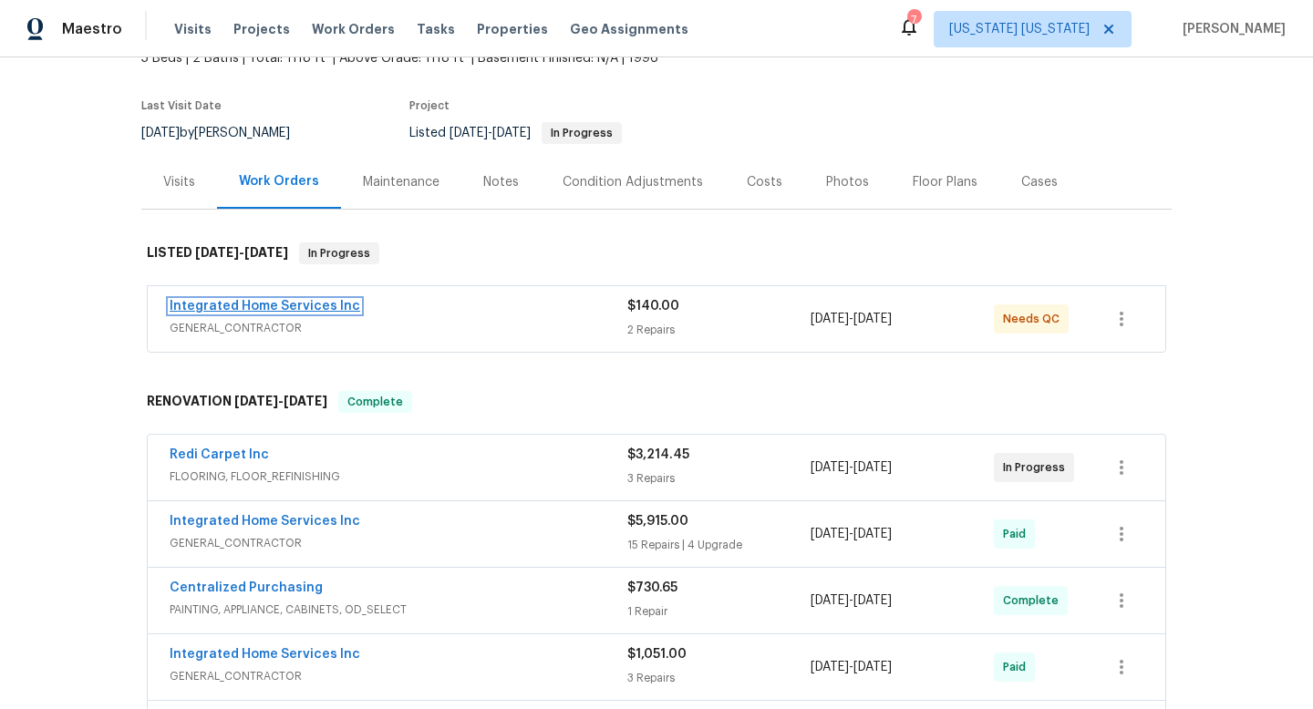
click at [251, 302] on link "Integrated Home Services Inc" at bounding box center [265, 306] width 191 height 13
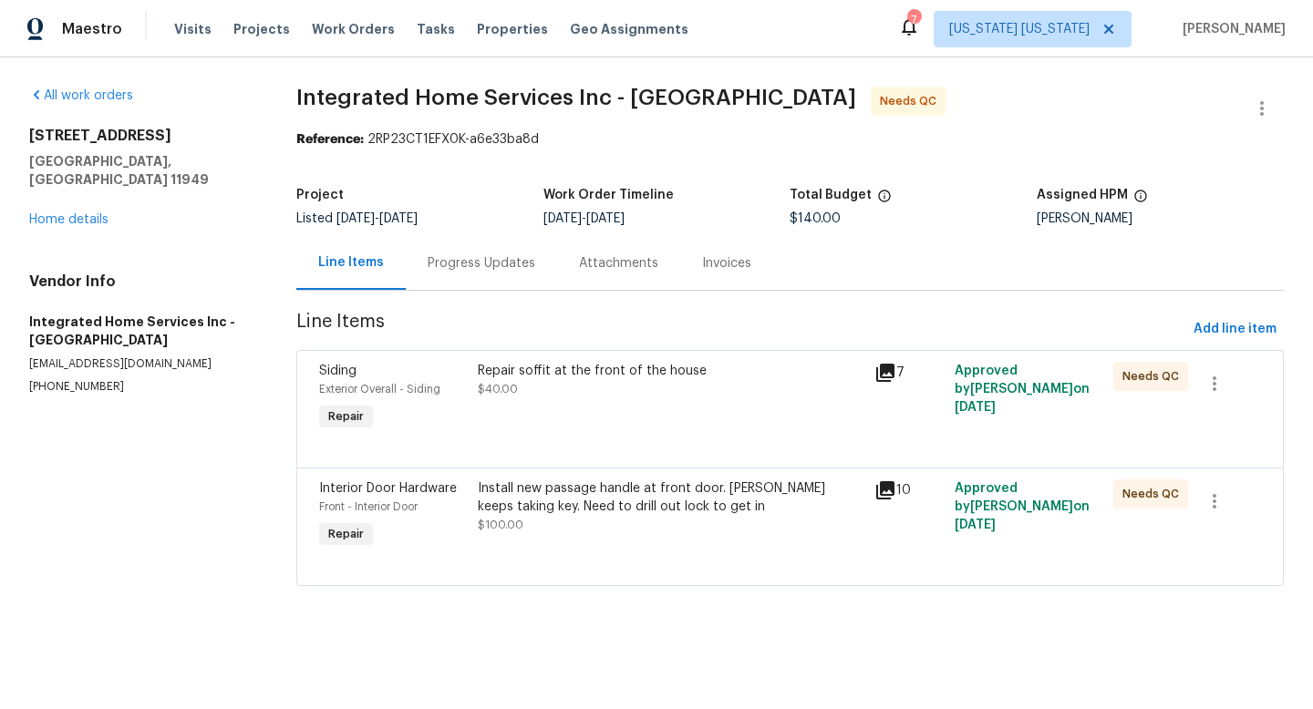
click at [532, 419] on div "Repair soffit at the front of the house $40.00" at bounding box center [670, 398] width 397 height 84
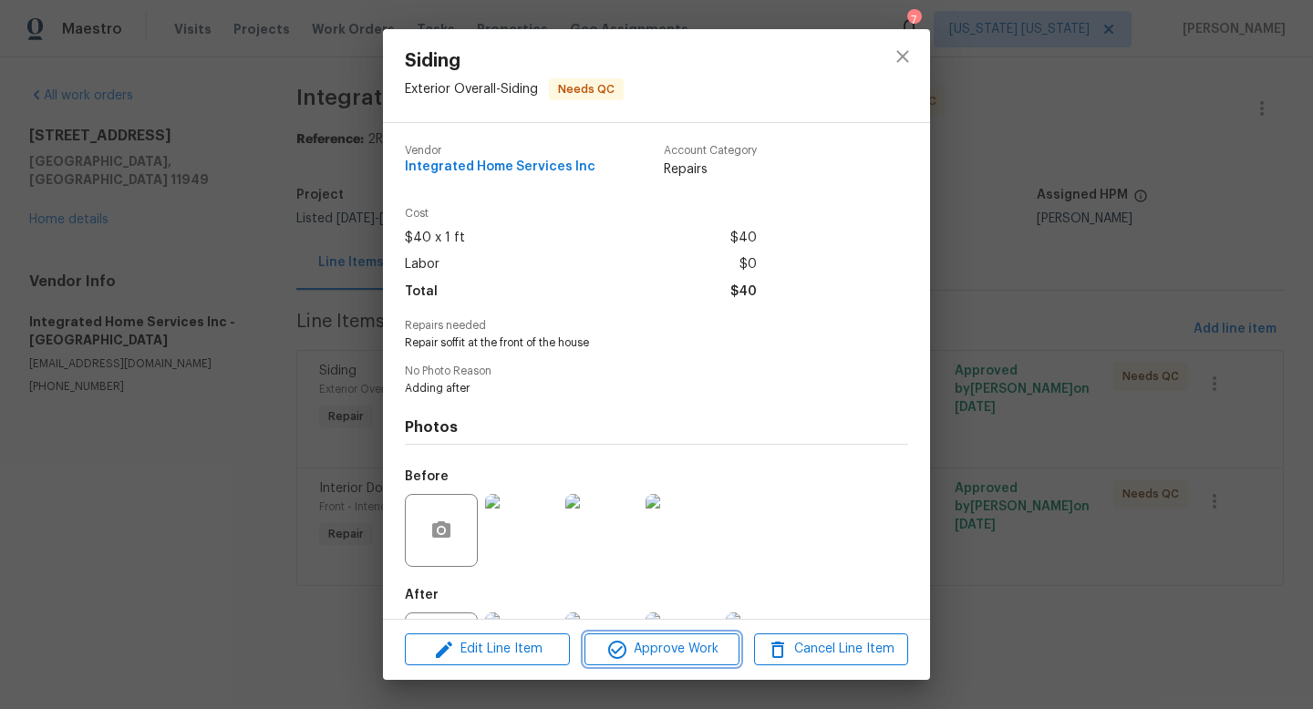
click at [618, 660] on icon "button" at bounding box center [617, 650] width 22 height 22
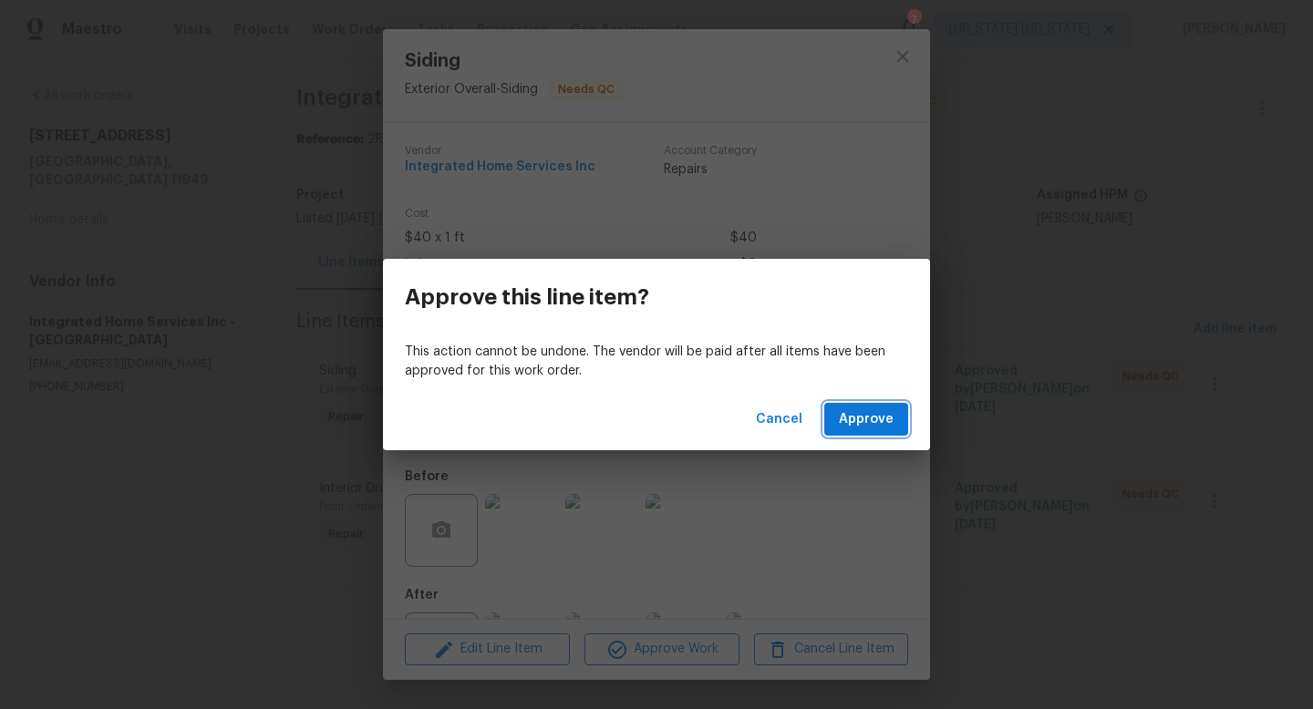
click at [861, 433] on button "Approve" at bounding box center [866, 420] width 84 height 34
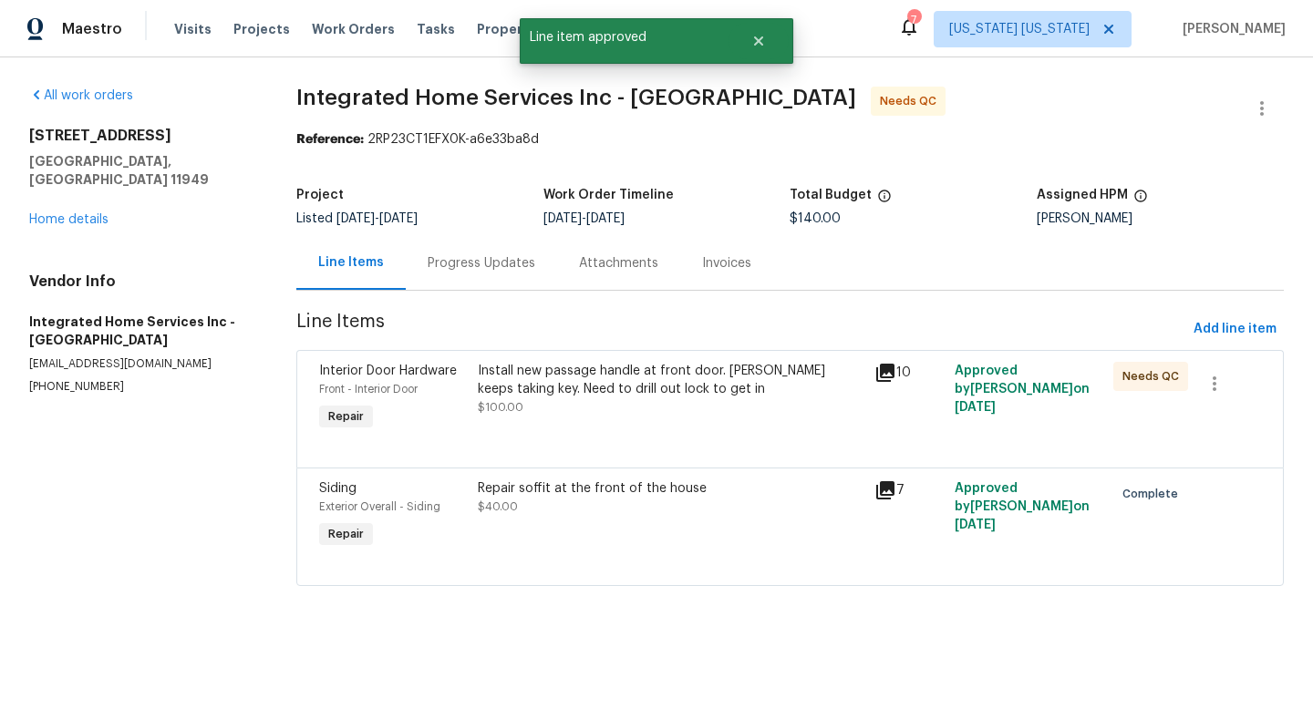
click at [585, 415] on div "Install new passage handle at front door. [PERSON_NAME] keeps taking key. Need …" at bounding box center [671, 389] width 387 height 55
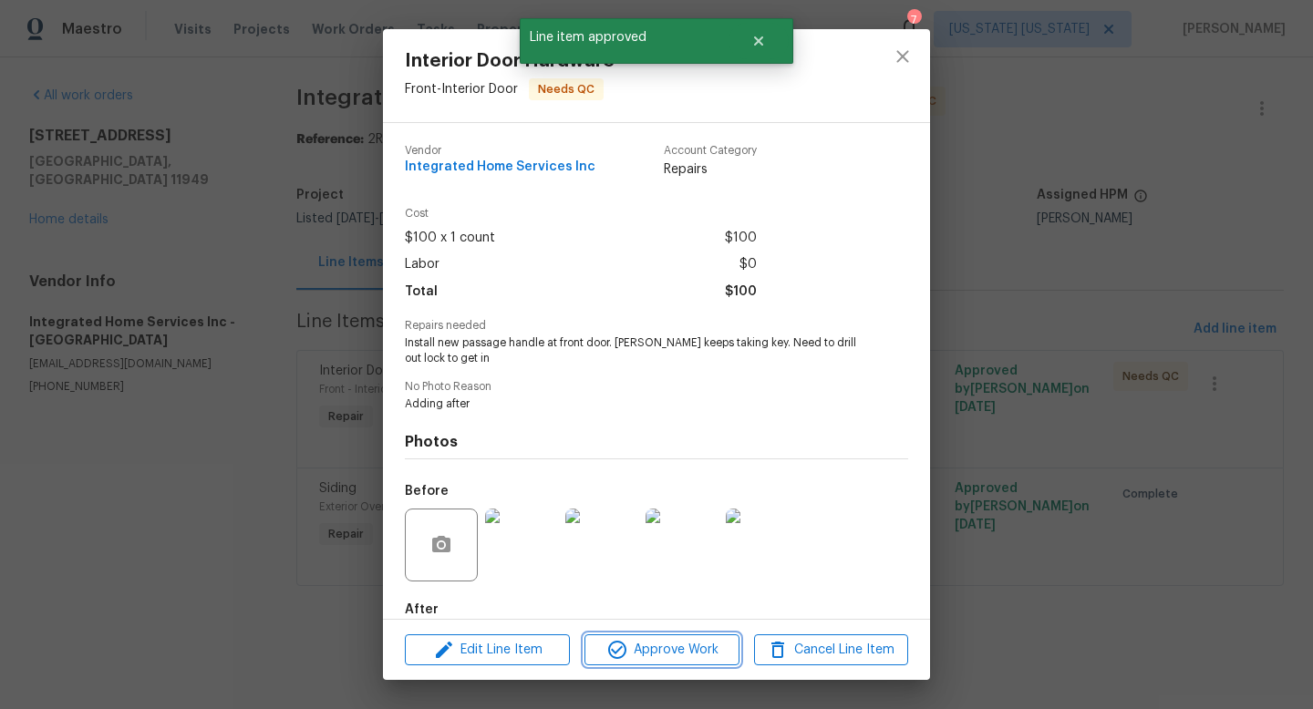
click at [645, 641] on span "Approve Work" at bounding box center [661, 650] width 143 height 23
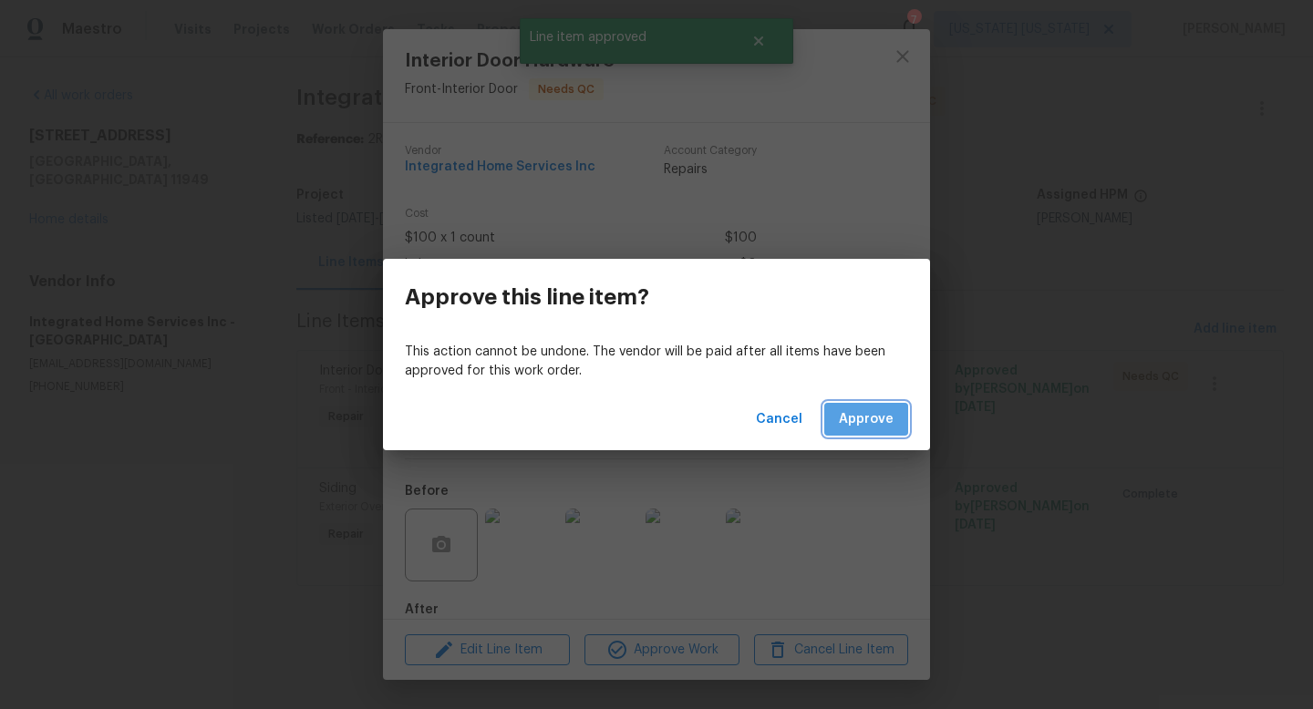
click at [876, 427] on span "Approve" at bounding box center [866, 419] width 55 height 23
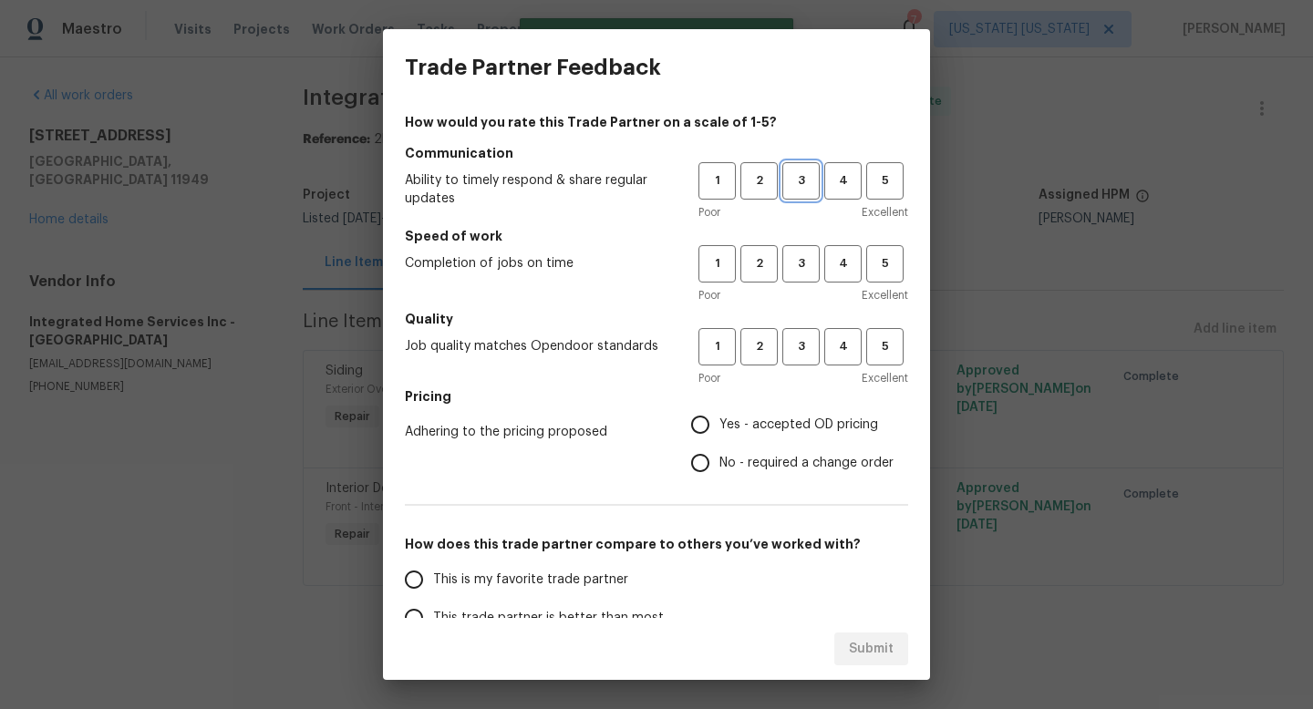
click at [788, 190] on span "3" at bounding box center [801, 180] width 34 height 21
click at [789, 267] on span "3" at bounding box center [801, 263] width 34 height 21
click at [785, 342] on span "3" at bounding box center [801, 346] width 34 height 21
click at [773, 416] on span "Yes - accepted OD pricing" at bounding box center [798, 425] width 159 height 19
click at [719, 415] on input "Yes - accepted OD pricing" at bounding box center [700, 425] width 38 height 38
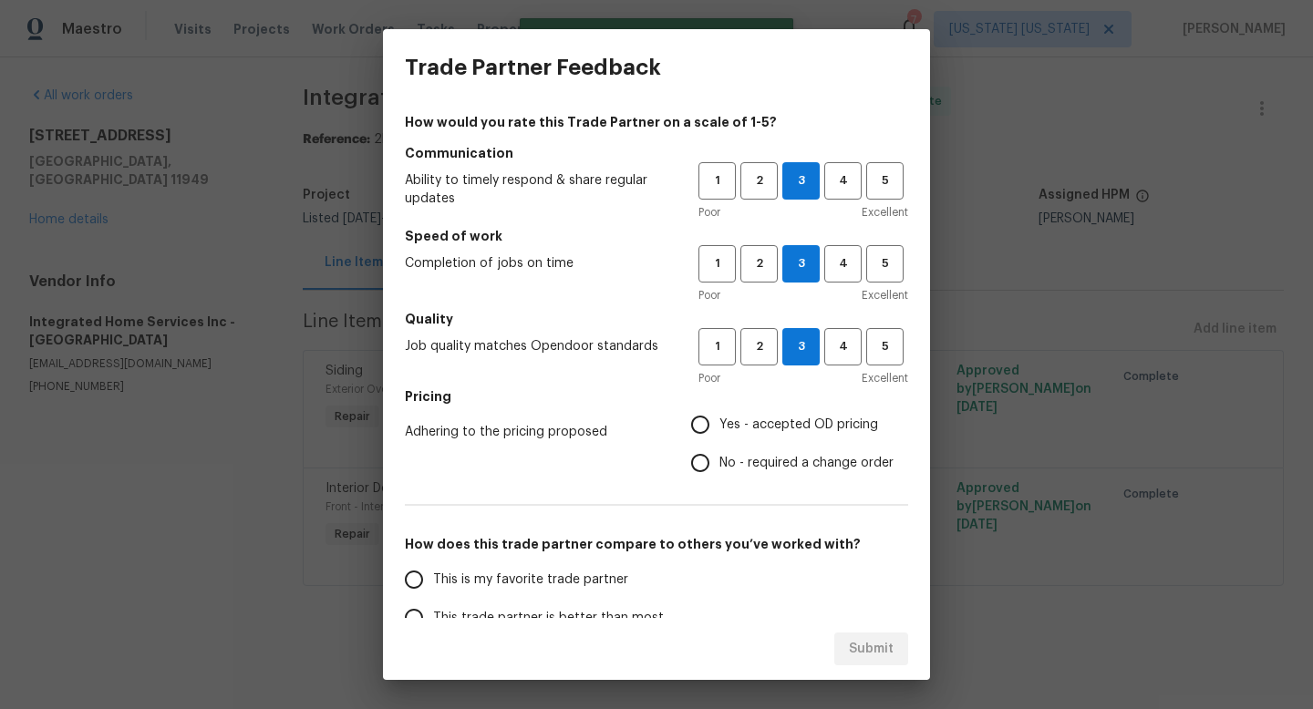
radio input "true"
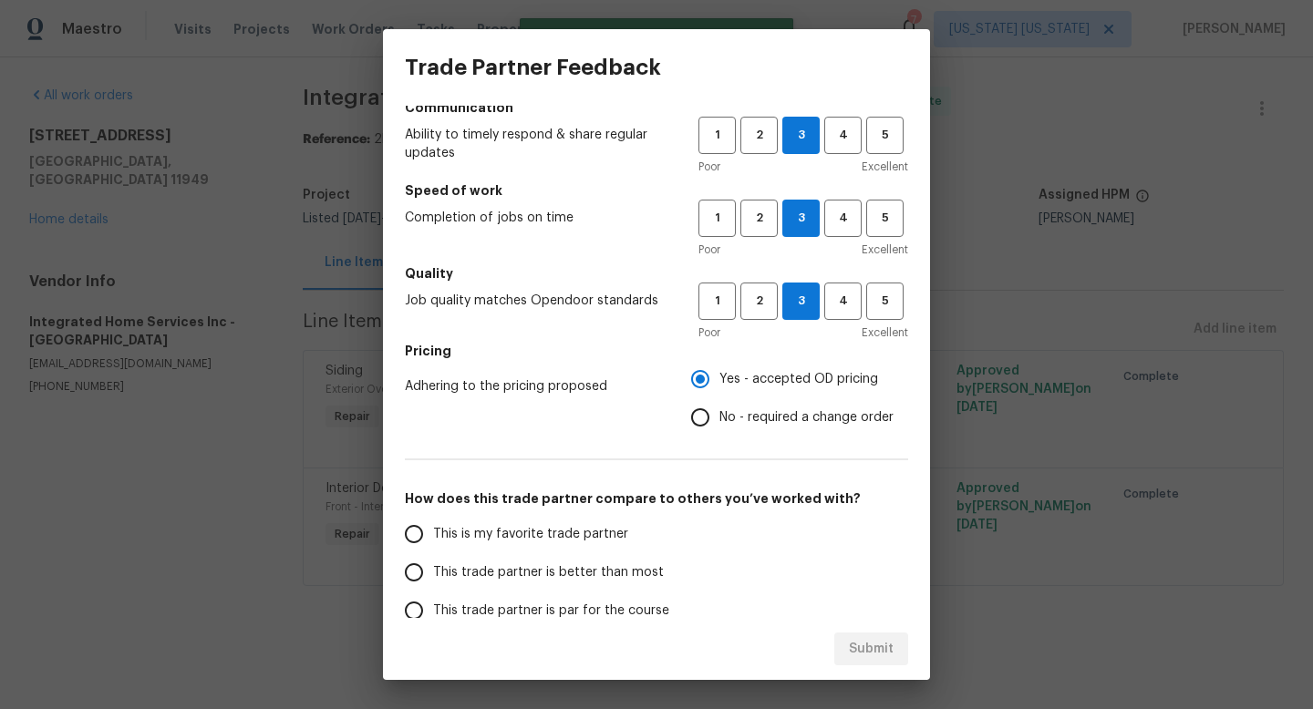
click at [547, 569] on span "This trade partner is better than most" at bounding box center [548, 572] width 231 height 19
click at [433, 569] on input "This trade partner is better than most" at bounding box center [414, 572] width 38 height 38
click at [860, 649] on span "Submit" at bounding box center [871, 649] width 45 height 23
radio input "true"
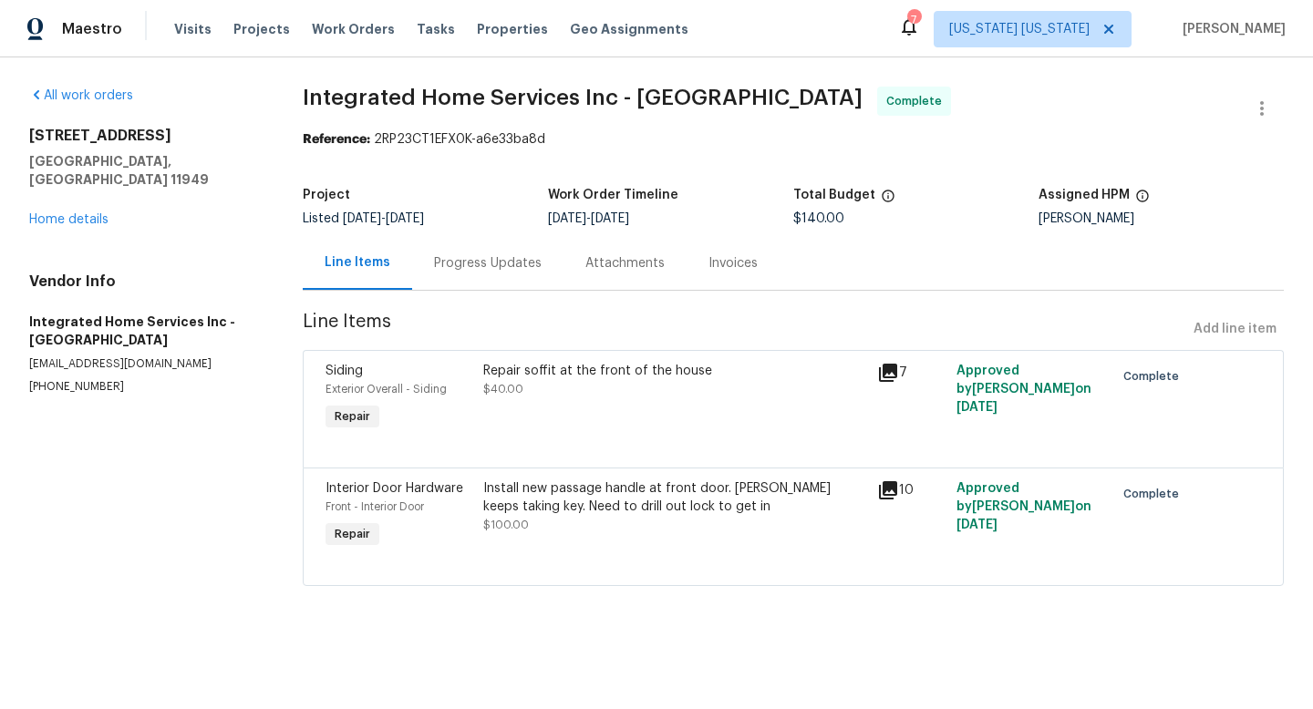
radio input "false"
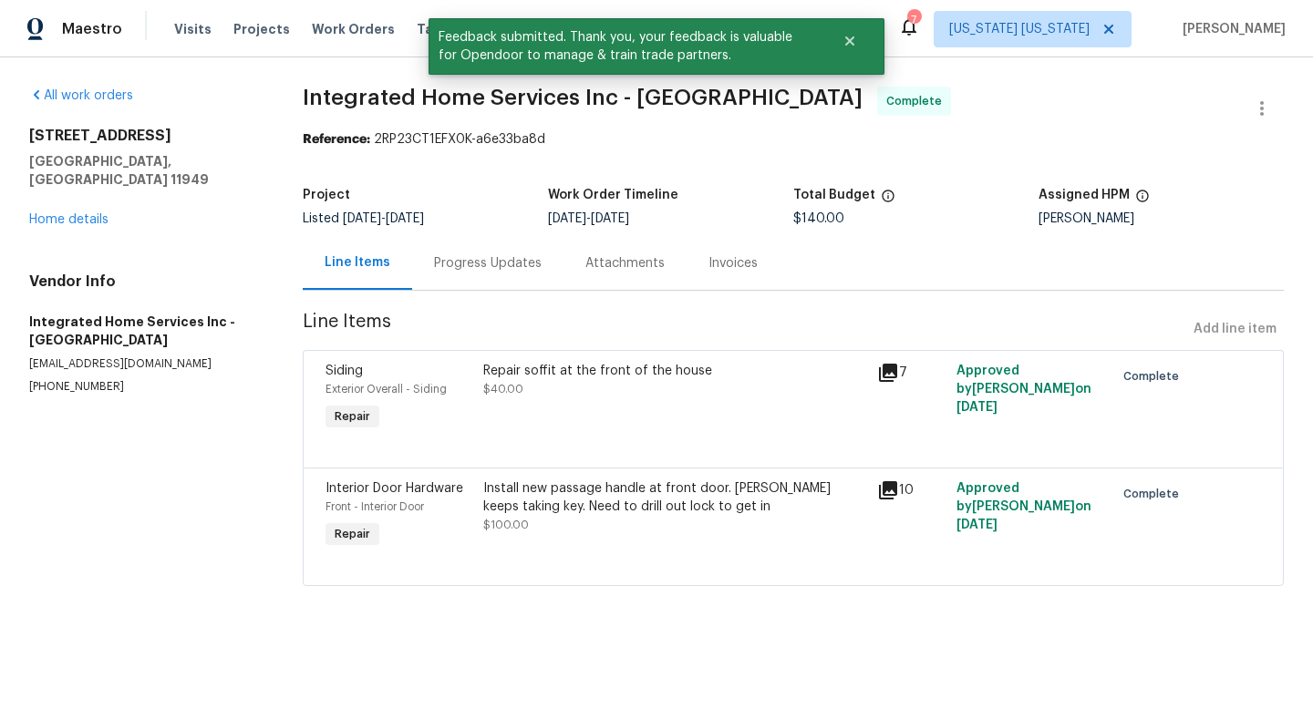
click at [100, 193] on div "[STREET_ADDRESS] Home details" at bounding box center [144, 178] width 230 height 102
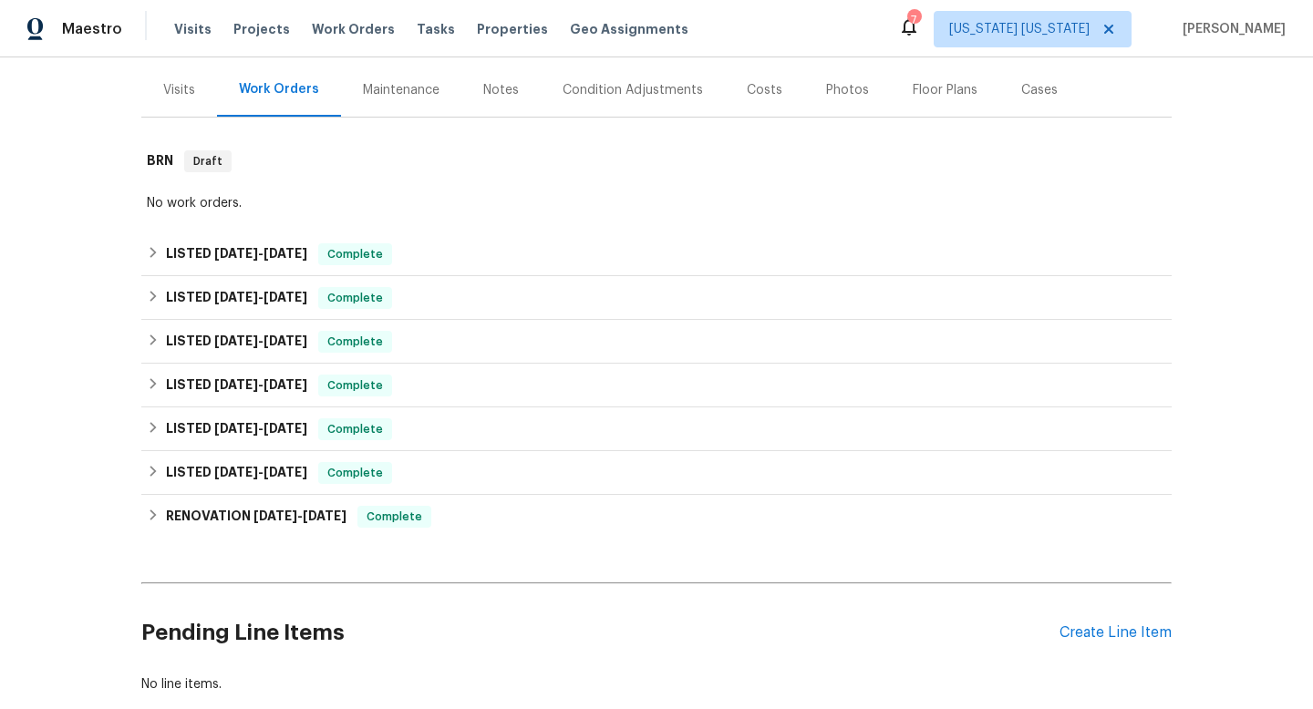
scroll to position [335, 0]
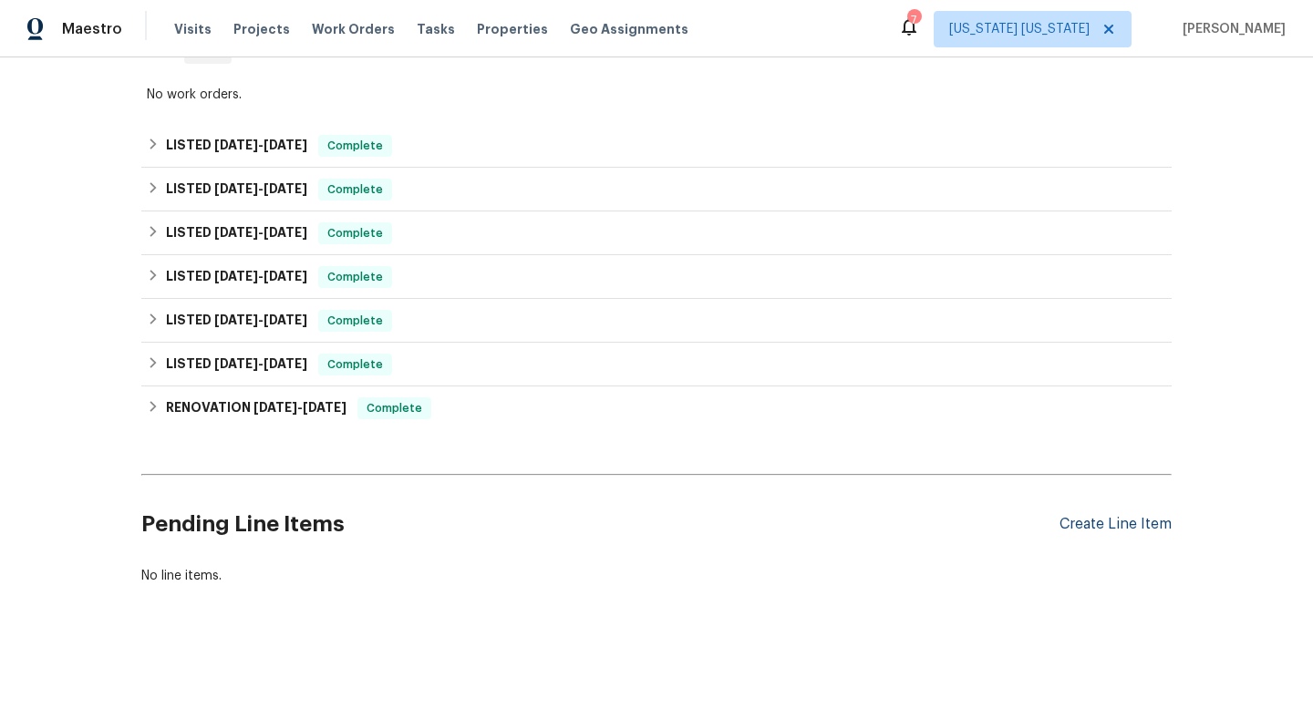
click at [1096, 516] on div "Create Line Item" at bounding box center [1115, 524] width 112 height 17
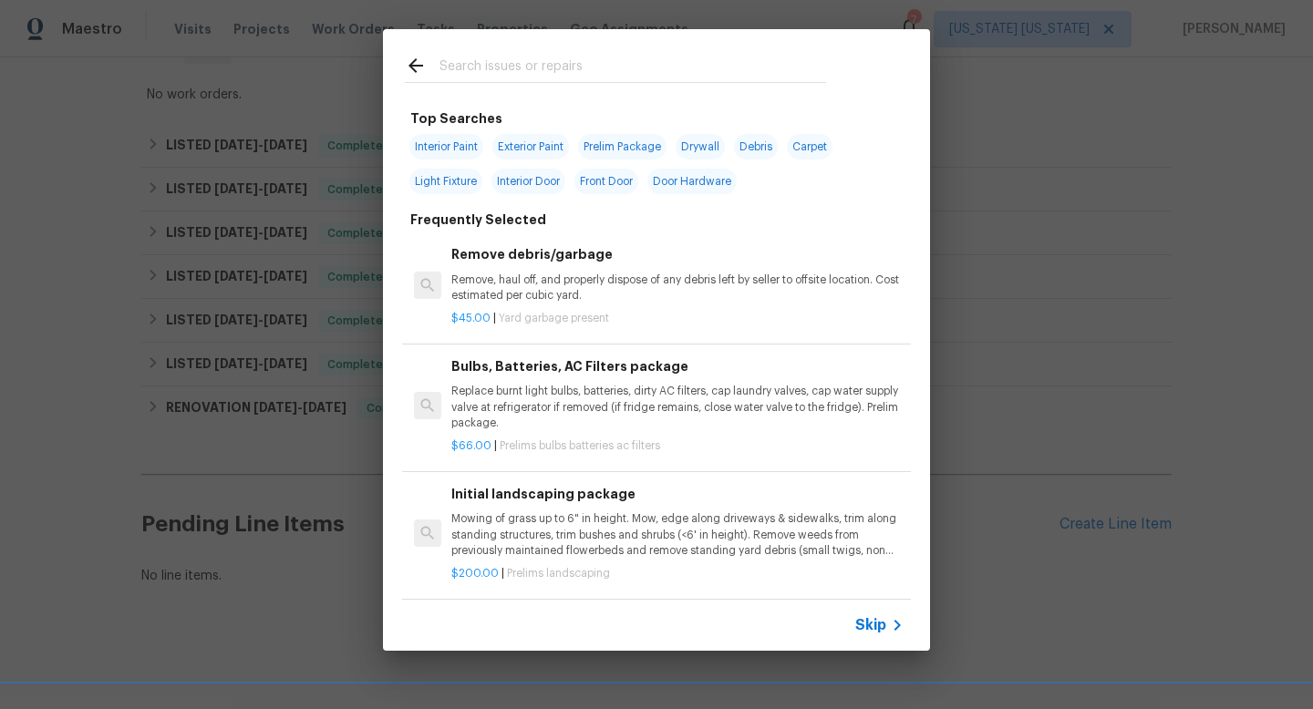
click at [421, 68] on icon at bounding box center [416, 66] width 22 height 22
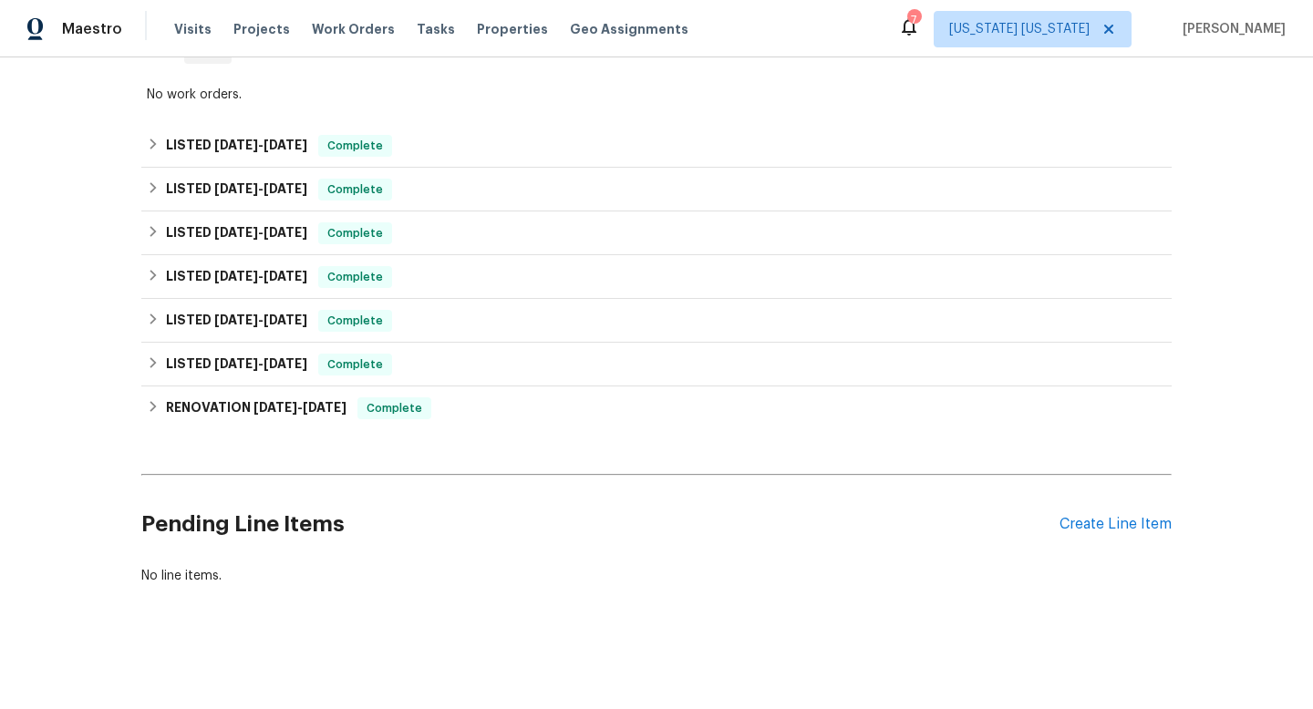
scroll to position [0, 0]
